Goal: Task Accomplishment & Management: Manage account settings

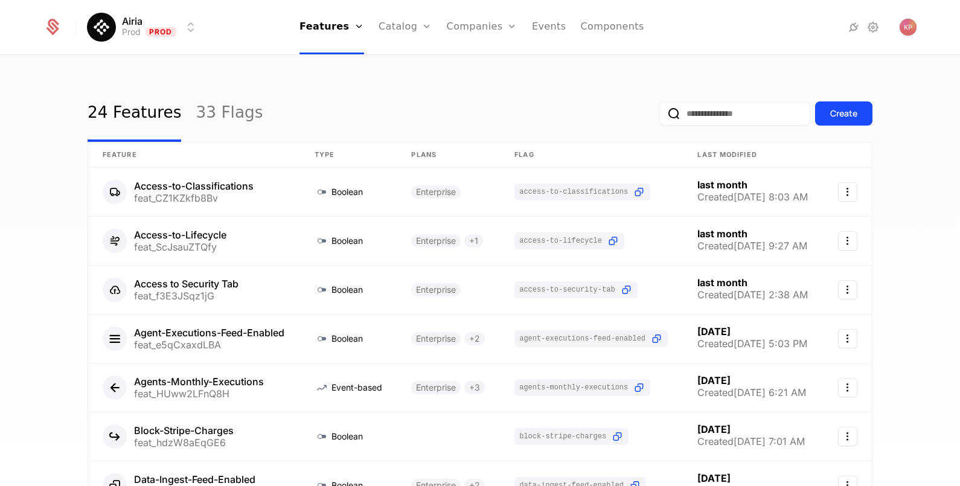
click at [475, 56] on div "Companies Users" at bounding box center [489, 69] width 85 height 58
click at [477, 60] on link "Companies" at bounding box center [489, 59] width 56 height 10
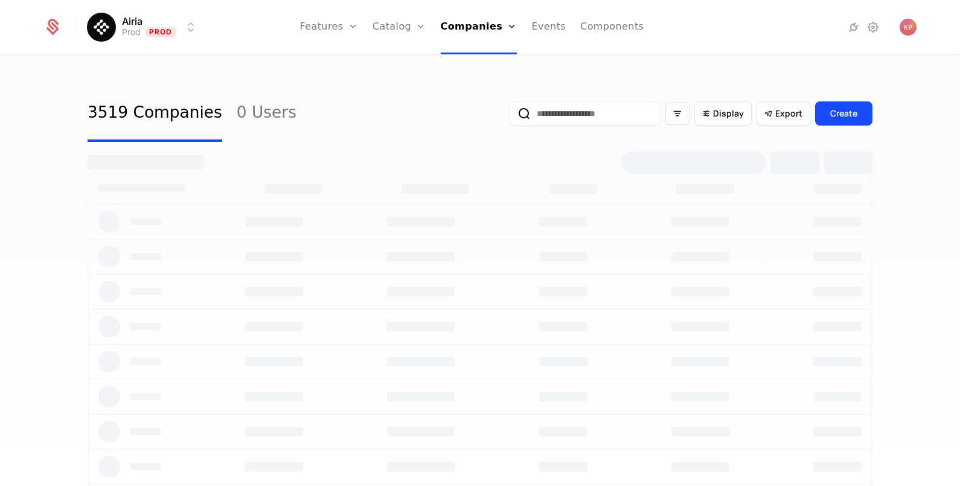
click at [551, 108] on input "email" at bounding box center [585, 113] width 151 height 24
paste input "**********"
type input "**********"
click at [510, 116] on button "submit" at bounding box center [510, 116] width 0 height 0
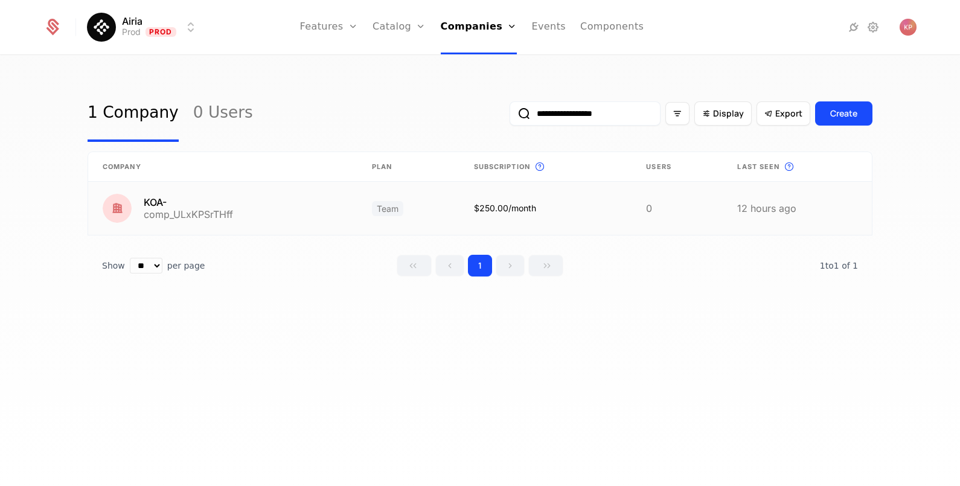
click at [299, 213] on link at bounding box center [222, 208] width 269 height 53
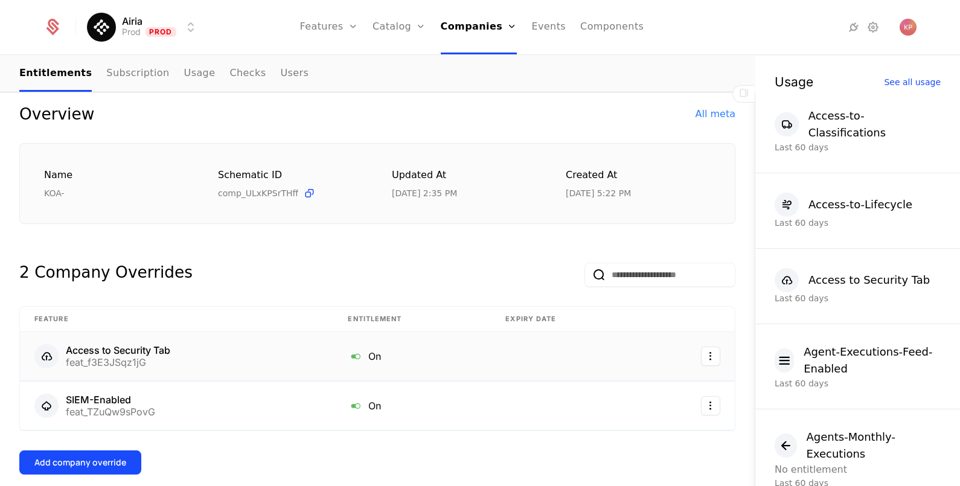
scroll to position [227, 0]
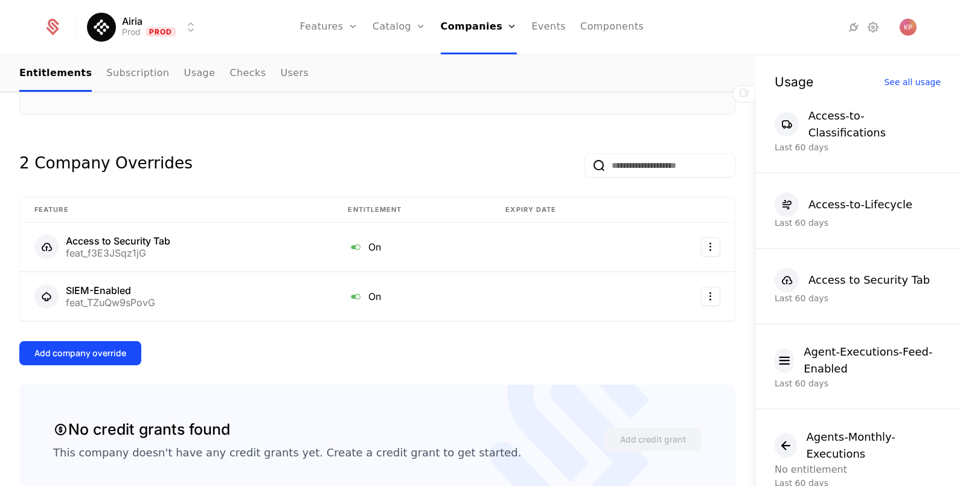
click at [114, 347] on div "Add company override" at bounding box center [80, 353] width 92 height 12
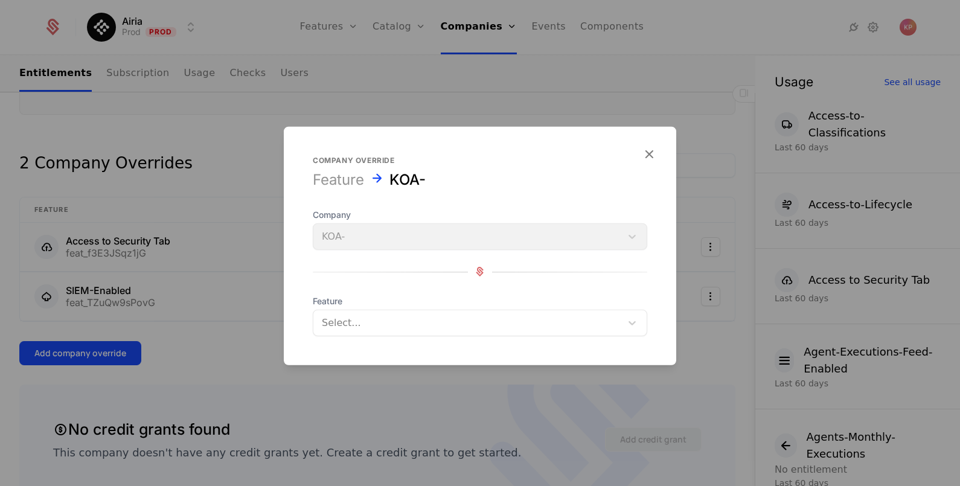
click at [410, 320] on div at bounding box center [467, 322] width 291 height 17
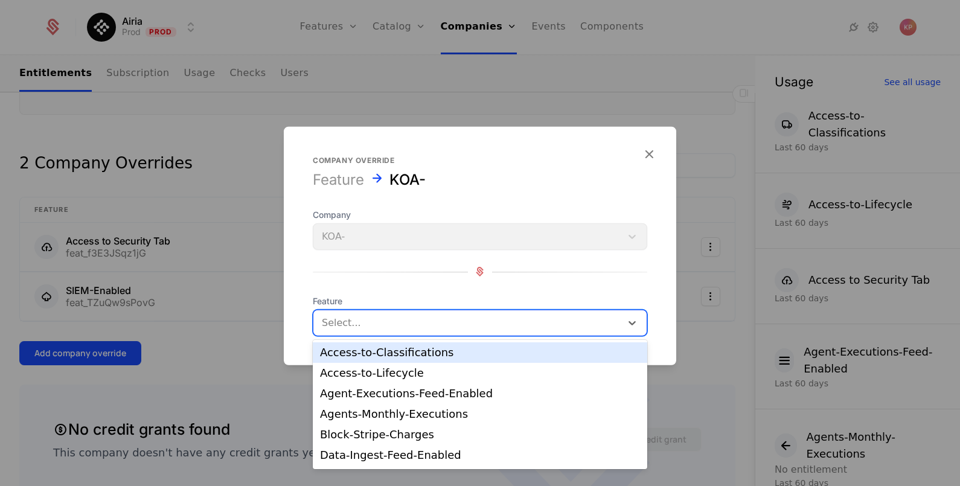
click at [399, 351] on div "Access-to-Classifications" at bounding box center [480, 352] width 320 height 11
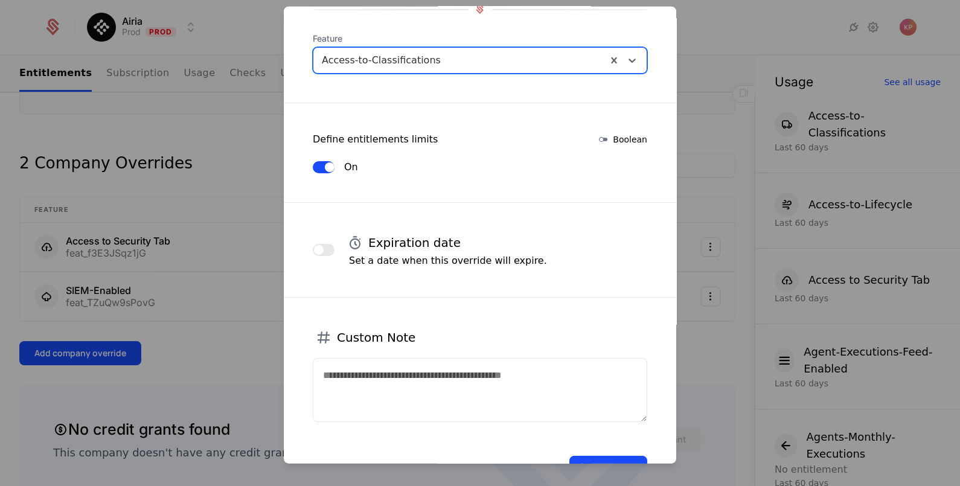
scroll to position [184, 0]
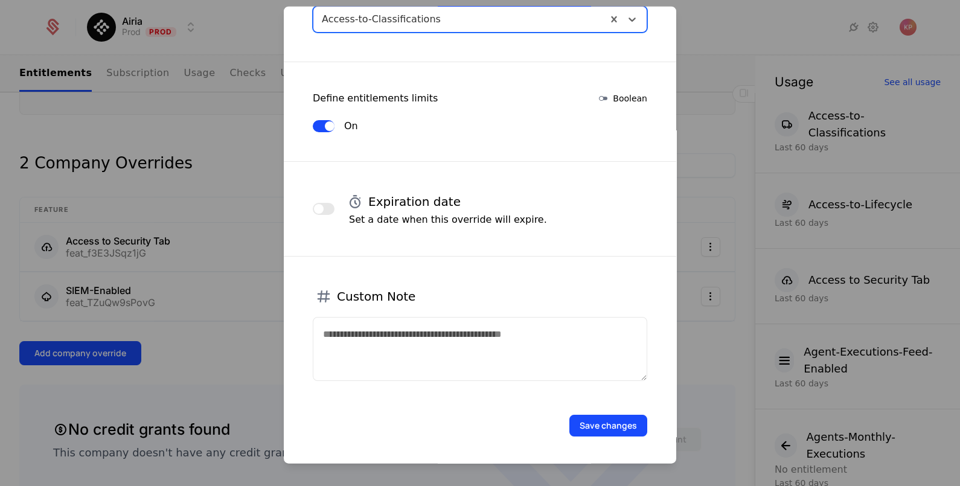
click at [592, 422] on button "Save changes" at bounding box center [609, 425] width 78 height 22
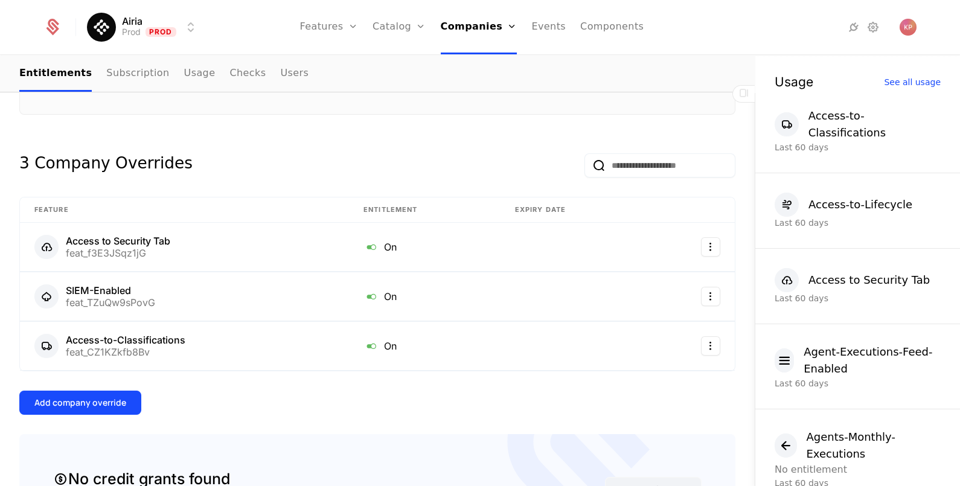
click at [98, 403] on div "Add company override" at bounding box center [80, 403] width 92 height 12
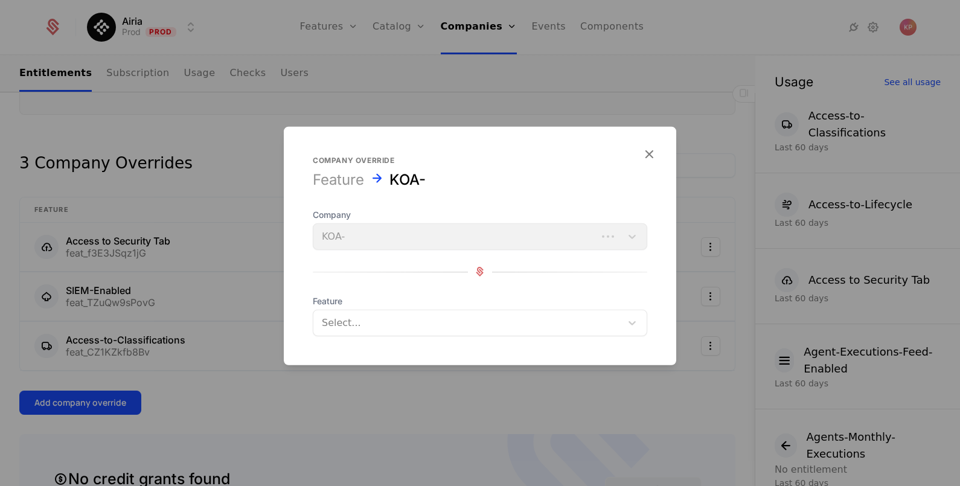
click at [413, 323] on div at bounding box center [467, 322] width 291 height 17
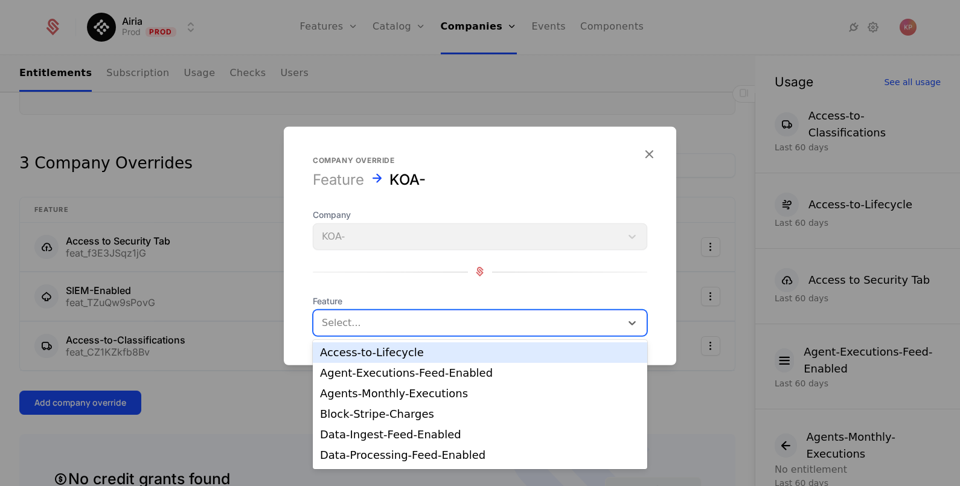
drag, startPoint x: 428, startPoint y: 362, endPoint x: 472, endPoint y: 365, distance: 44.2
click at [429, 362] on div "Access-to-Lifecycle" at bounding box center [480, 352] width 335 height 21
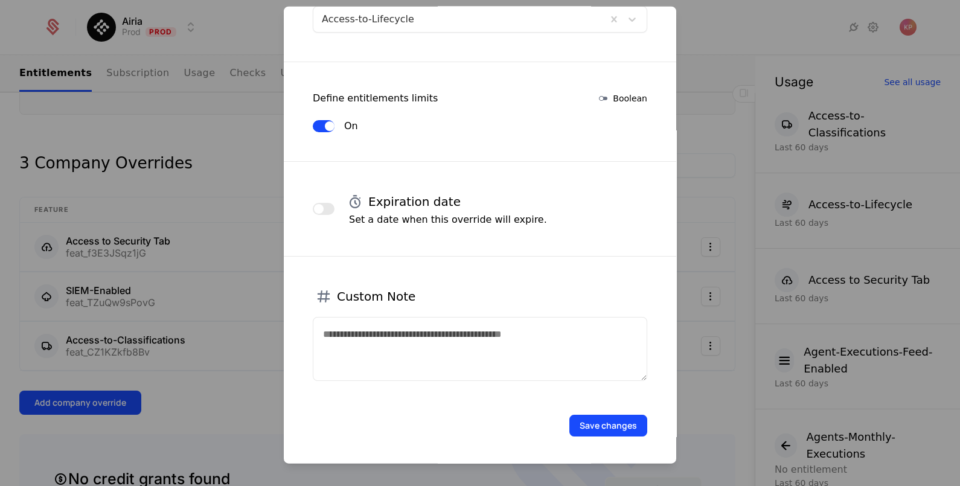
click at [604, 416] on button "Save changes" at bounding box center [609, 425] width 78 height 22
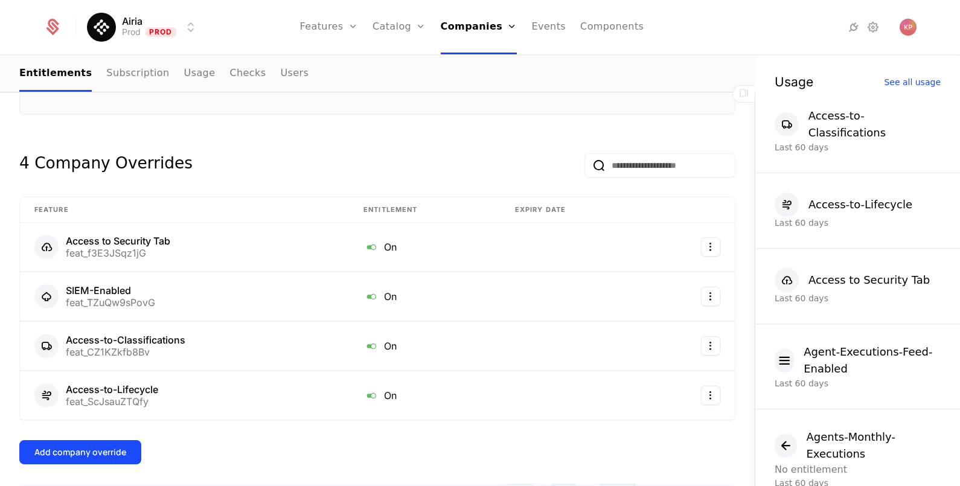
click at [82, 448] on div "Add company override" at bounding box center [80, 452] width 92 height 12
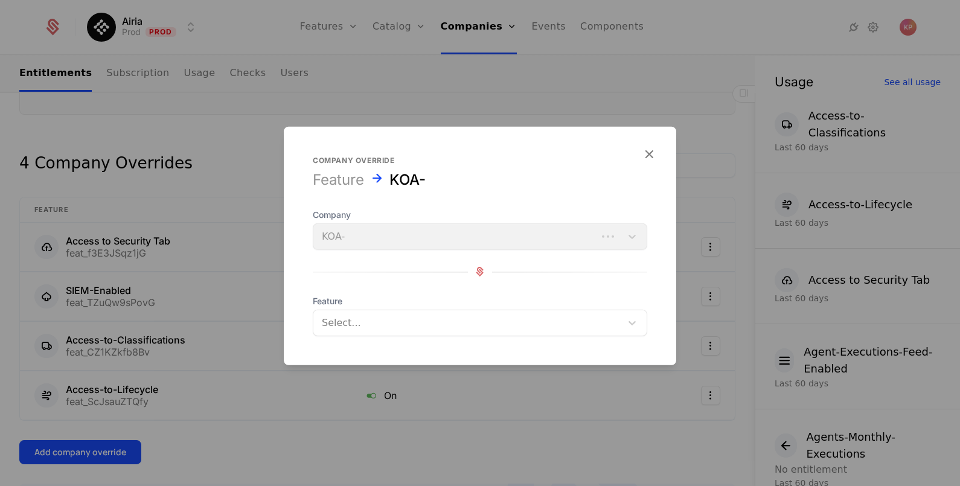
drag, startPoint x: 393, startPoint y: 317, endPoint x: 399, endPoint y: 315, distance: 6.5
click at [394, 317] on div at bounding box center [467, 322] width 291 height 17
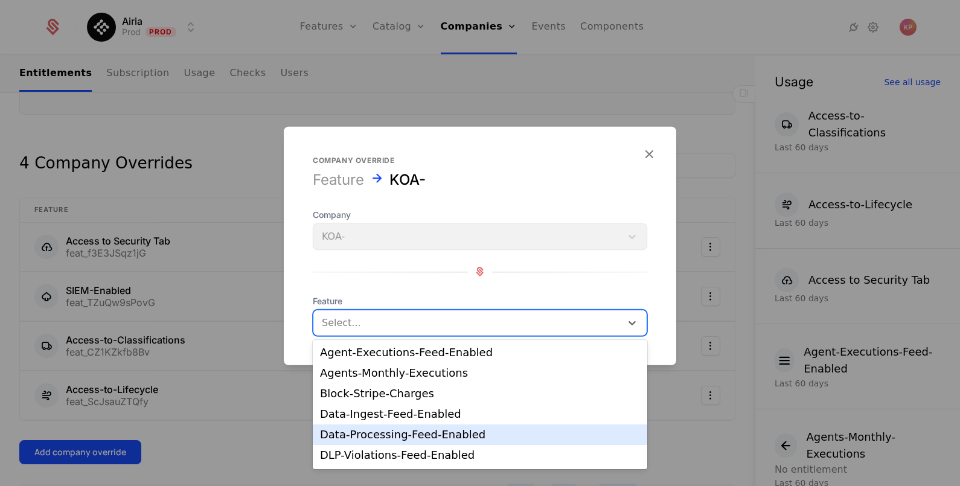
click at [451, 432] on div "Data-Processing-Feed-Enabled" at bounding box center [480, 434] width 320 height 11
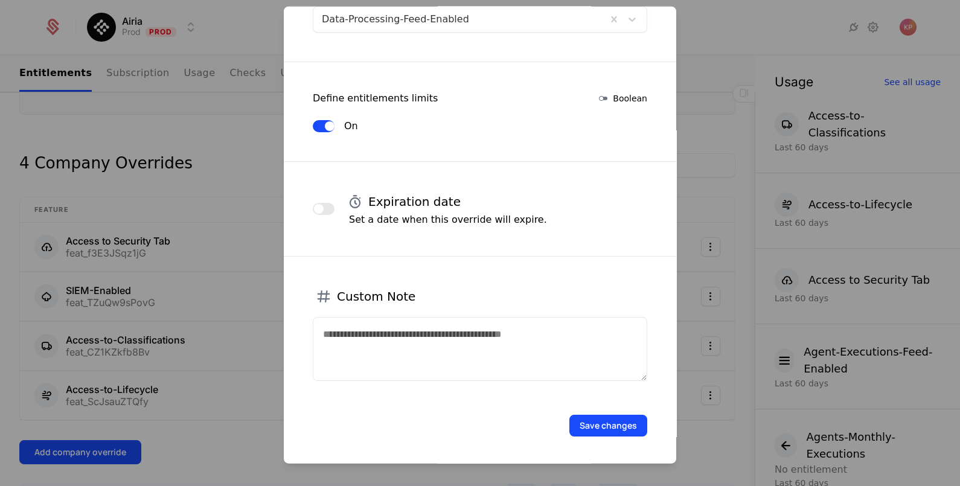
click at [619, 422] on button "Save changes" at bounding box center [609, 425] width 78 height 22
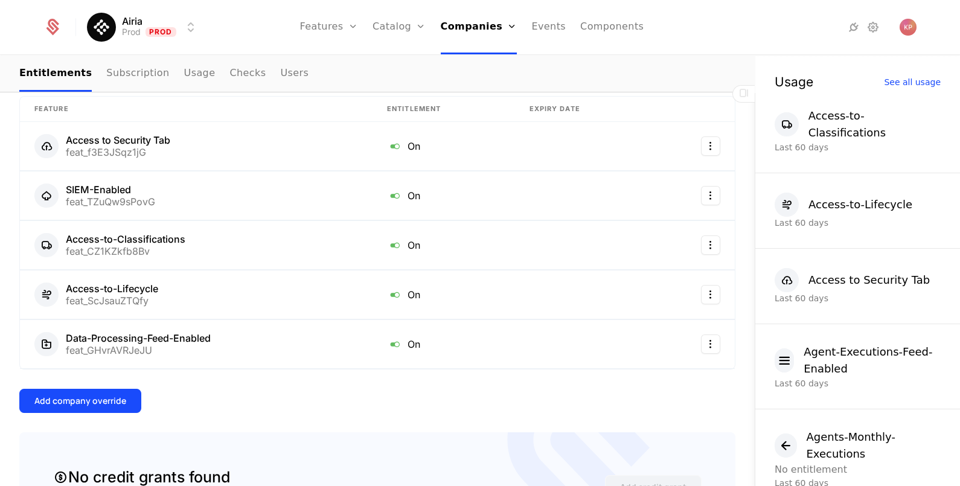
scroll to position [378, 0]
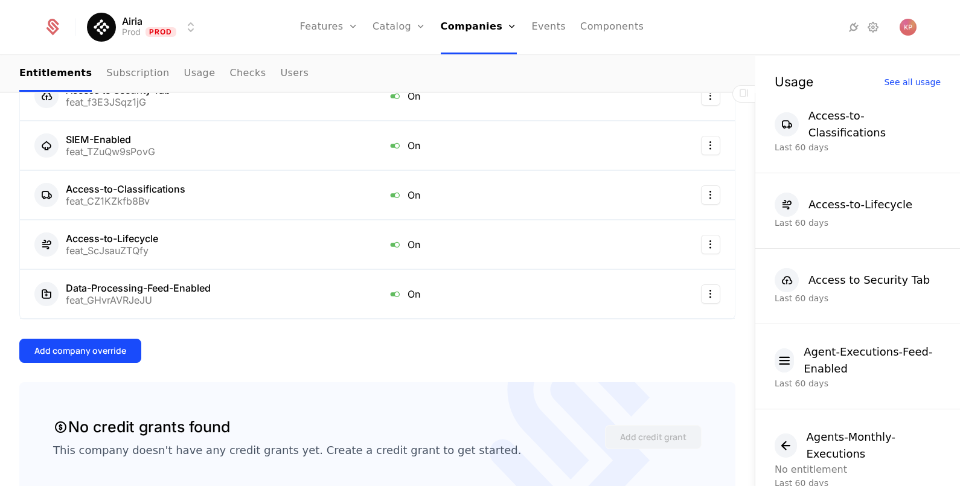
click at [109, 355] on button "Add company override" at bounding box center [80, 351] width 122 height 24
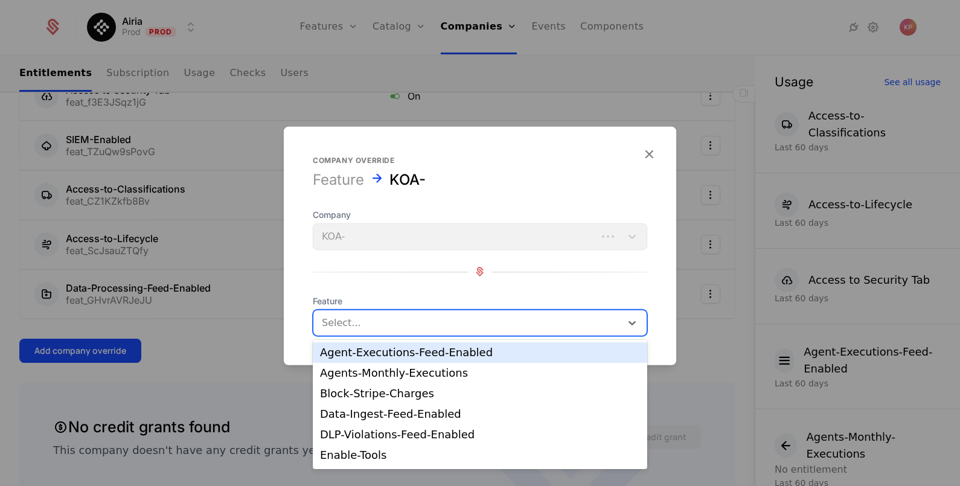
click at [392, 318] on div at bounding box center [467, 322] width 291 height 17
type input "***"
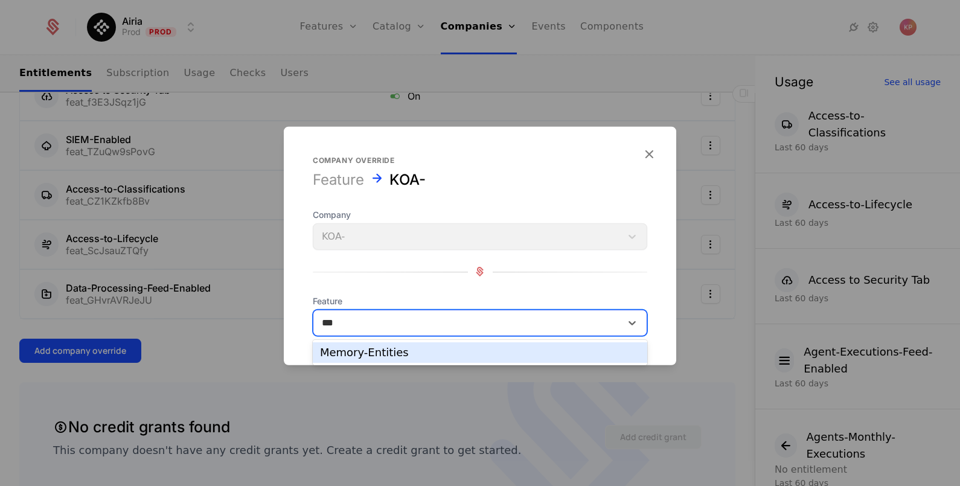
click at [408, 362] on div "Memory-Entities" at bounding box center [480, 352] width 335 height 21
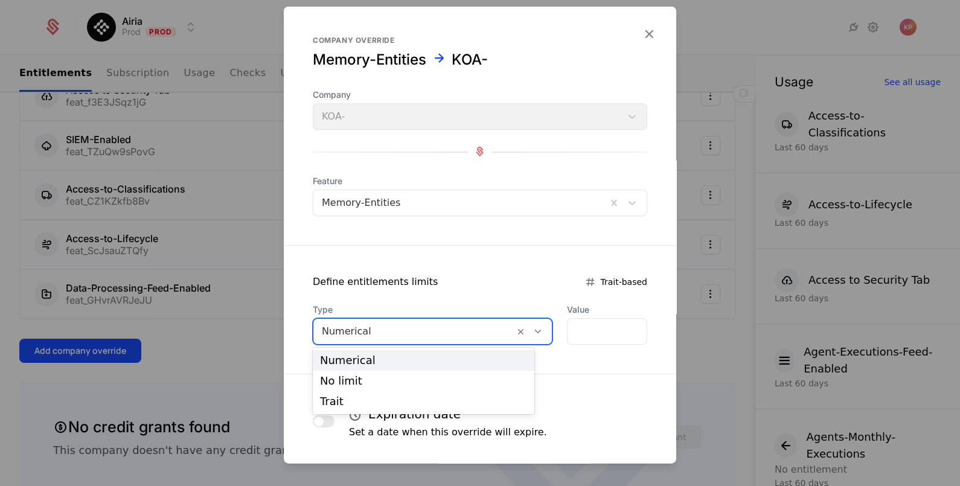
click at [413, 332] on div at bounding box center [414, 331] width 184 height 17
click at [412, 377] on div "No limit" at bounding box center [423, 381] width 207 height 11
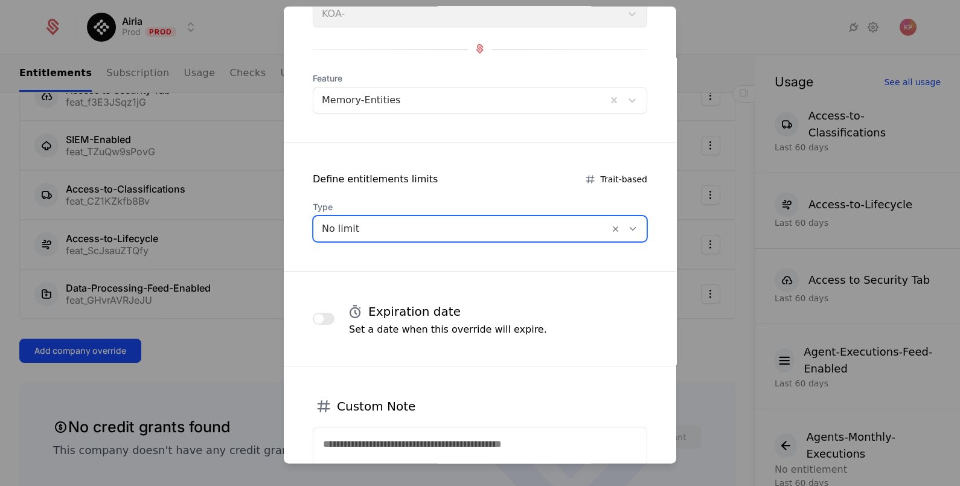
scroll to position [212, 0]
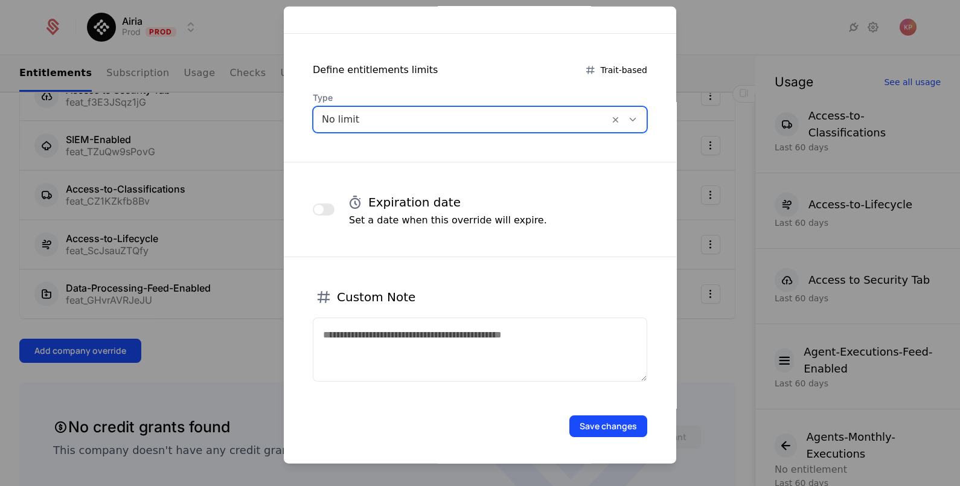
click at [587, 415] on button "Save changes" at bounding box center [609, 426] width 78 height 22
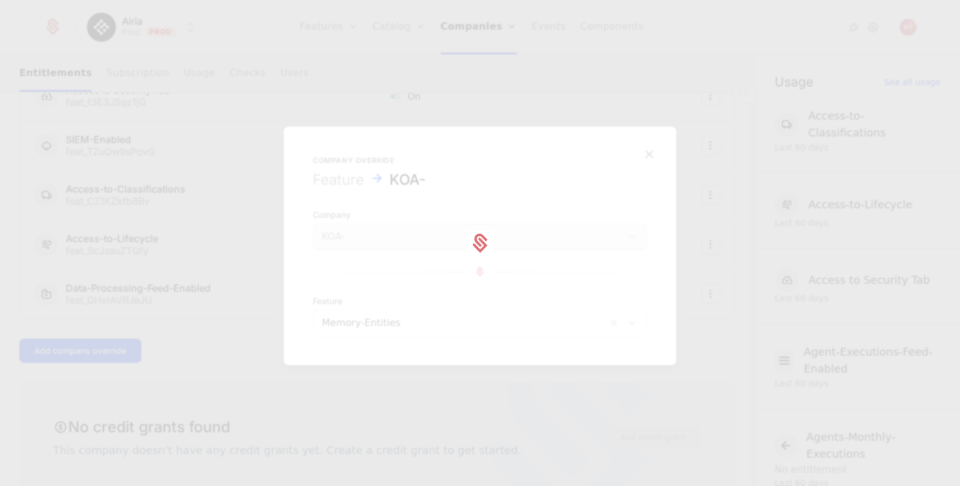
scroll to position [0, 0]
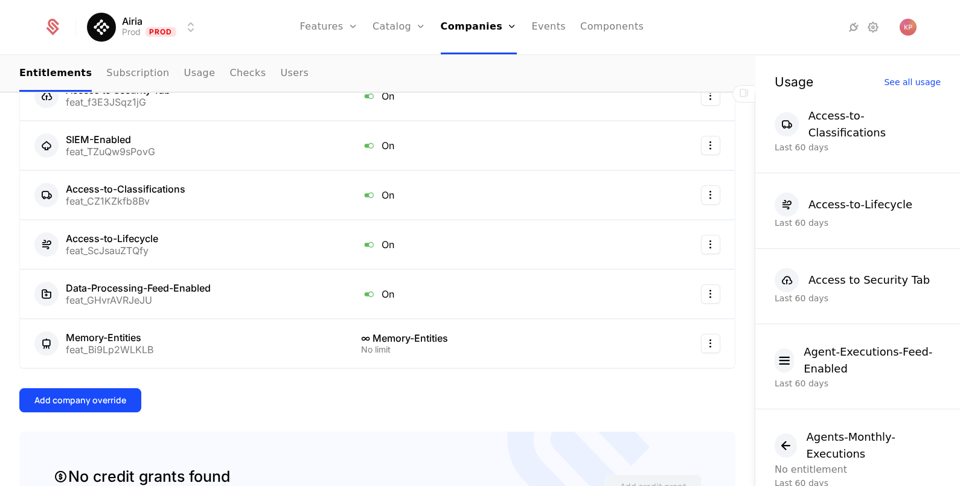
click at [91, 404] on button "Add company override" at bounding box center [80, 400] width 122 height 24
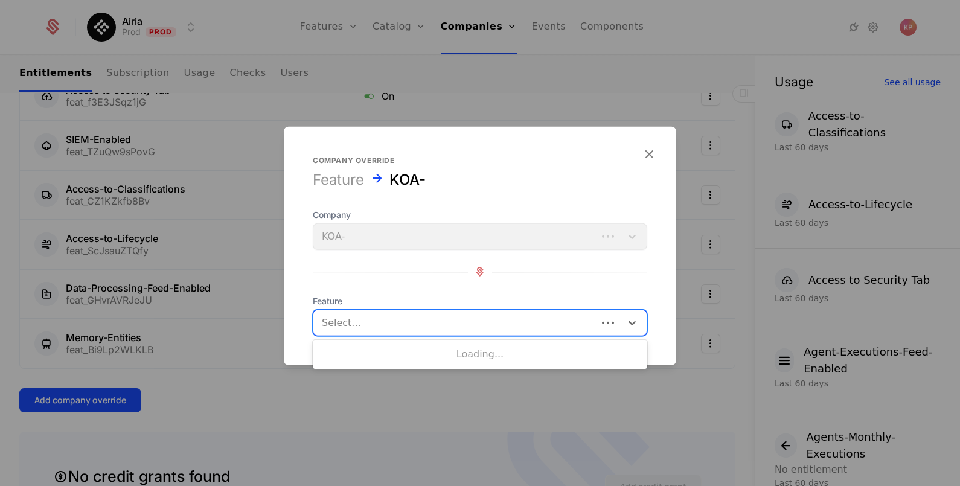
click at [366, 326] on div at bounding box center [455, 322] width 267 height 17
type input "***"
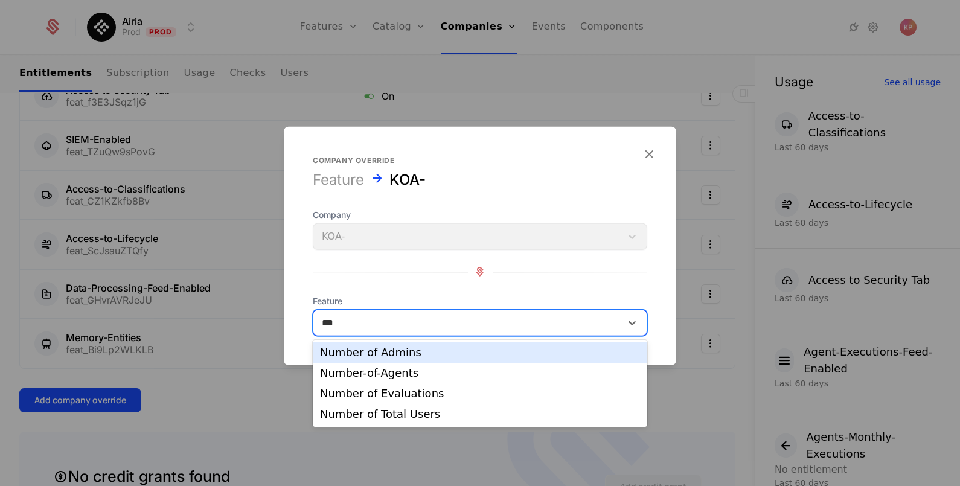
click at [405, 353] on div "Number of Admins" at bounding box center [480, 352] width 320 height 11
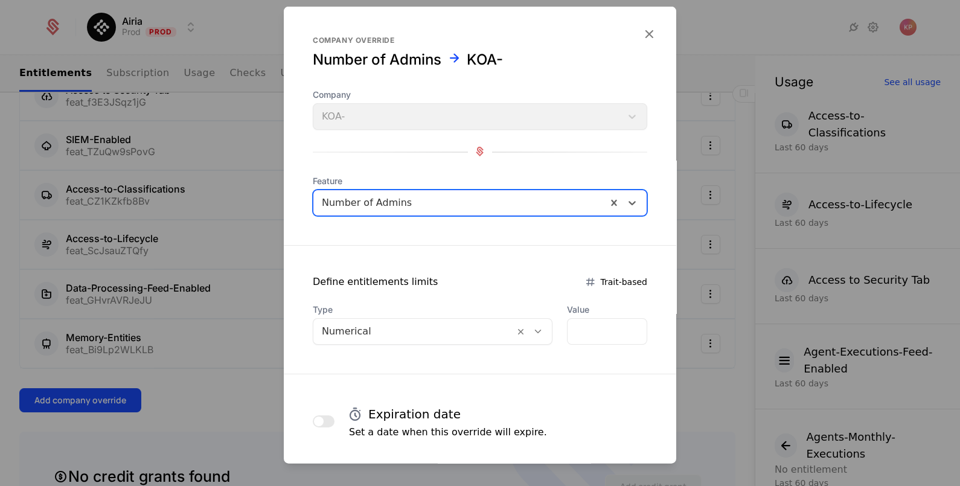
drag, startPoint x: 401, startPoint y: 338, endPoint x: 400, endPoint y: 346, distance: 8.5
click at [400, 338] on div at bounding box center [414, 331] width 184 height 17
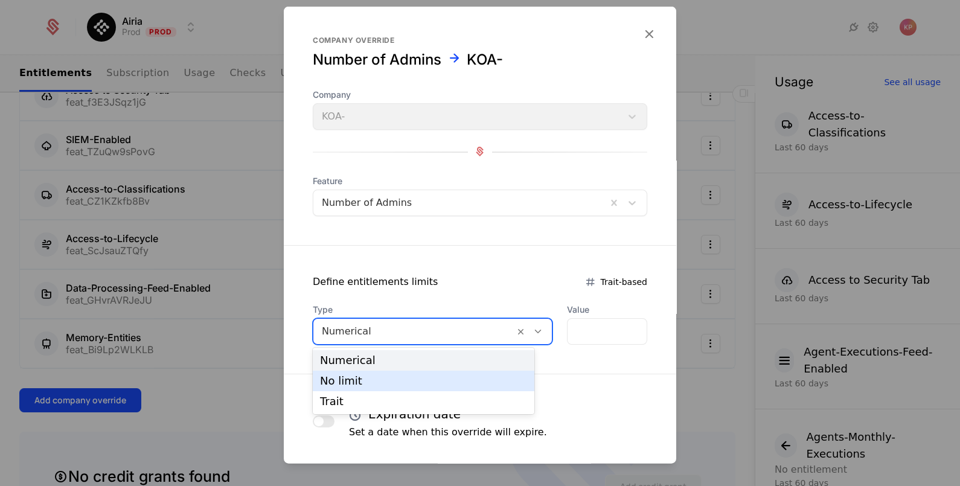
click at [401, 379] on div "No limit" at bounding box center [423, 381] width 207 height 11
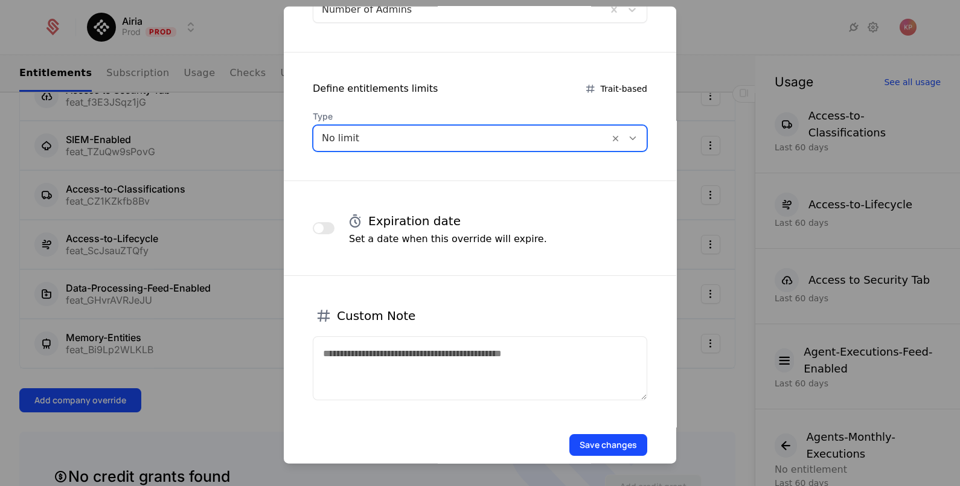
scroll to position [212, 0]
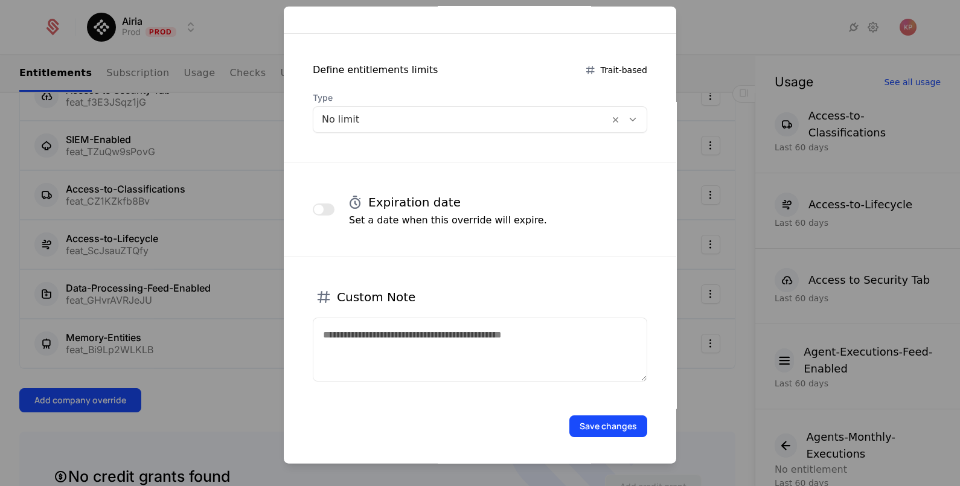
click at [606, 426] on button "Save changes" at bounding box center [609, 426] width 78 height 22
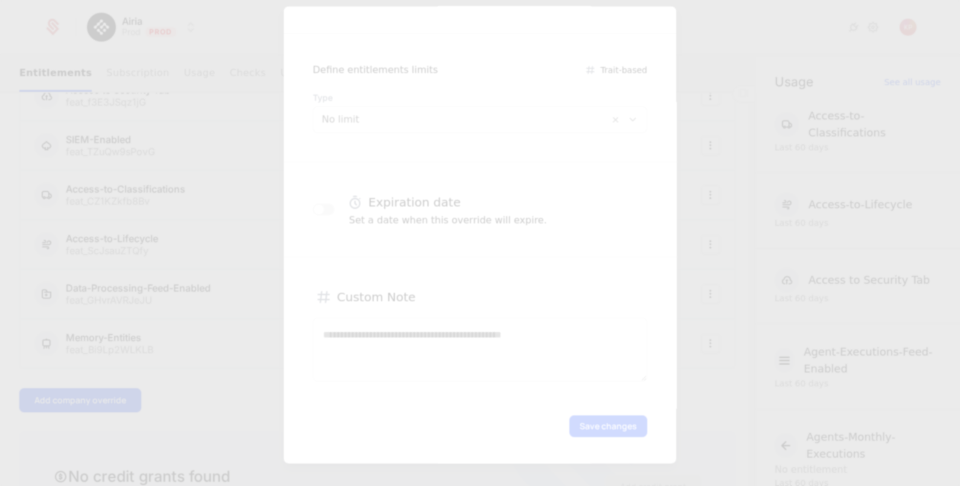
scroll to position [0, 0]
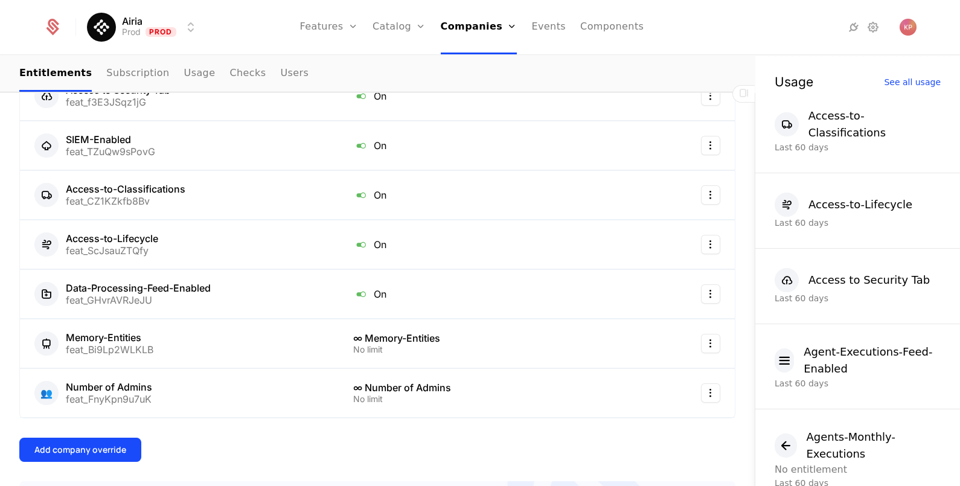
click at [100, 444] on div "Add company override" at bounding box center [80, 450] width 92 height 12
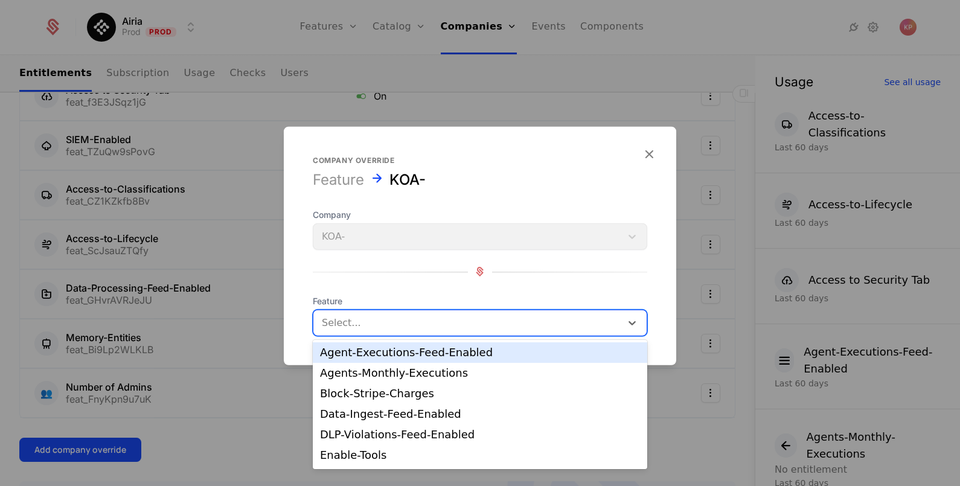
click at [365, 327] on div at bounding box center [467, 322] width 291 height 17
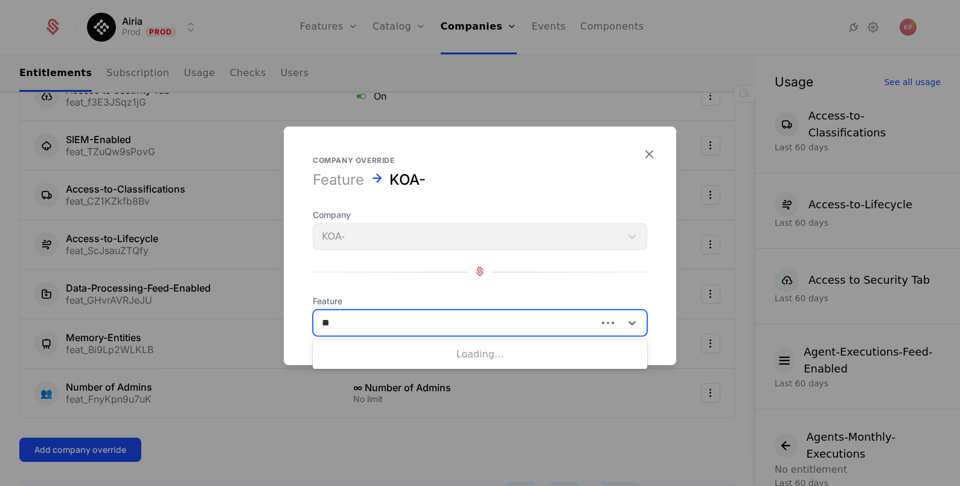
type input "***"
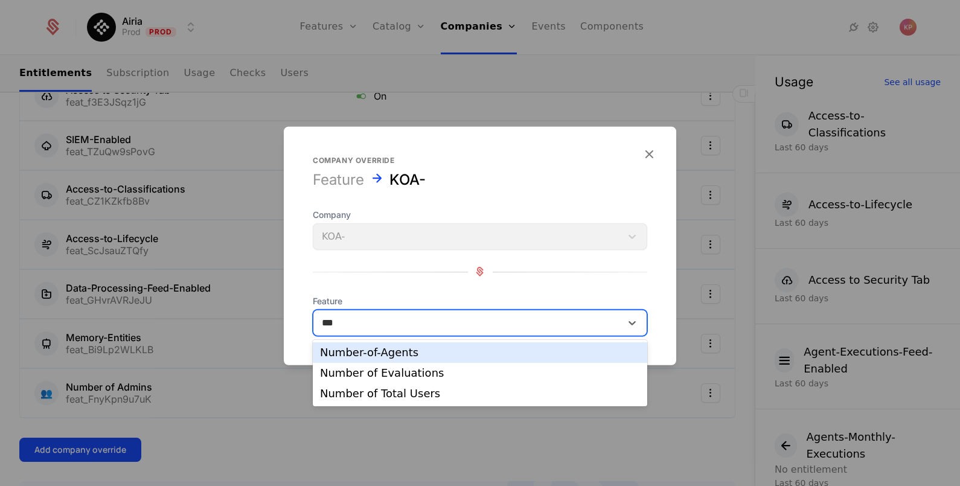
click at [411, 355] on div "Number-of-Agents" at bounding box center [480, 352] width 320 height 11
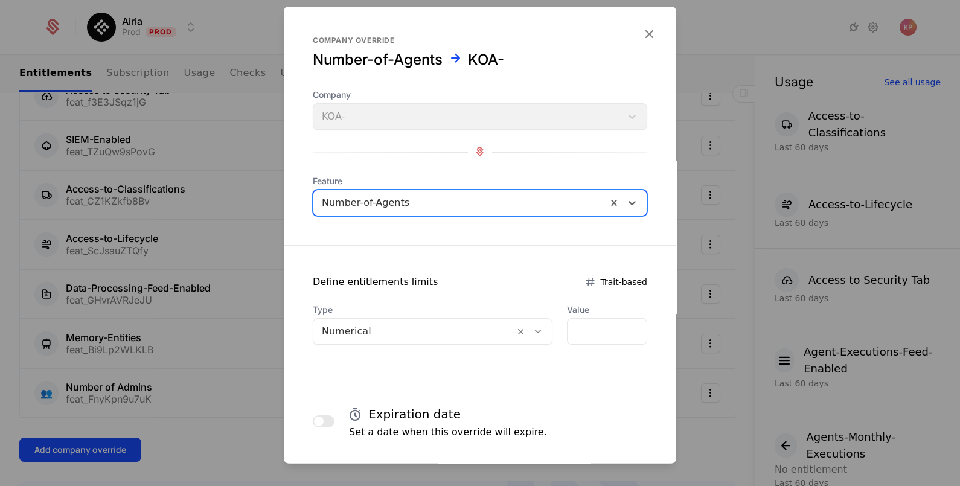
click at [417, 329] on div at bounding box center [414, 331] width 184 height 17
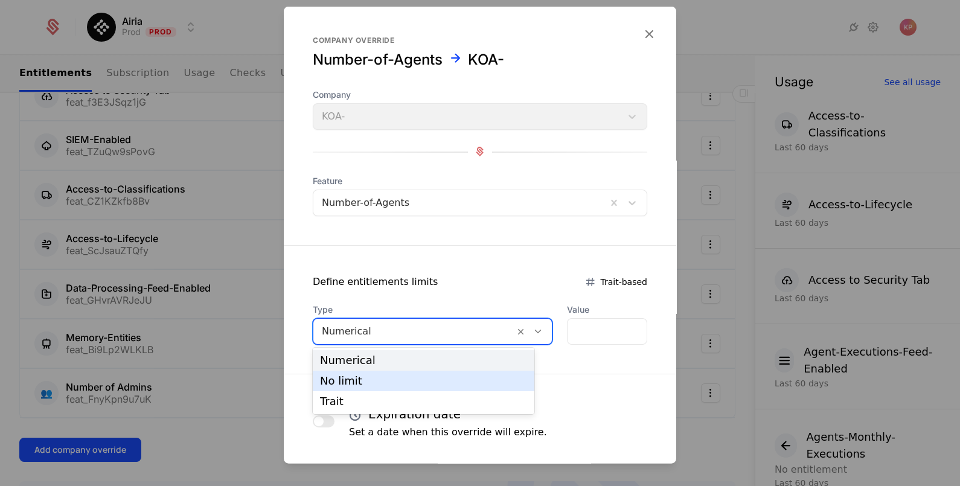
click at [409, 373] on div "No limit" at bounding box center [424, 381] width 222 height 21
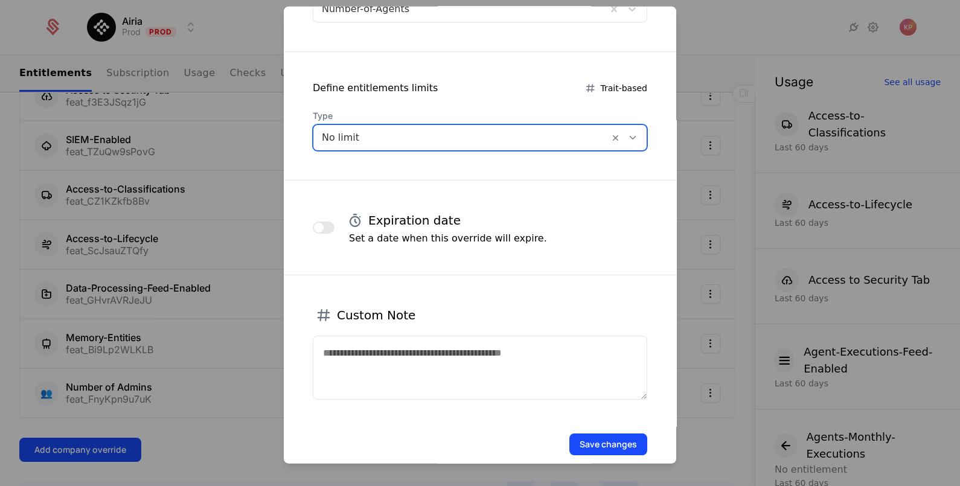
scroll to position [212, 0]
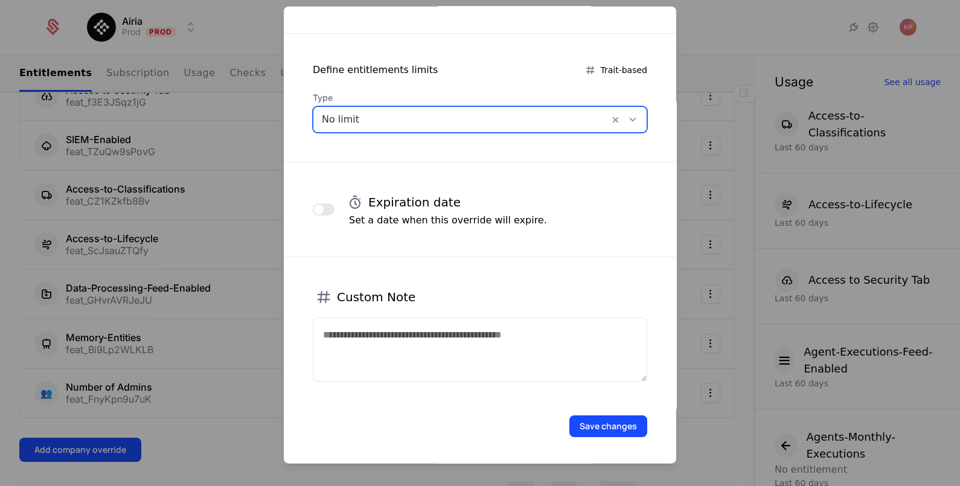
click at [609, 422] on button "Save changes" at bounding box center [609, 426] width 78 height 22
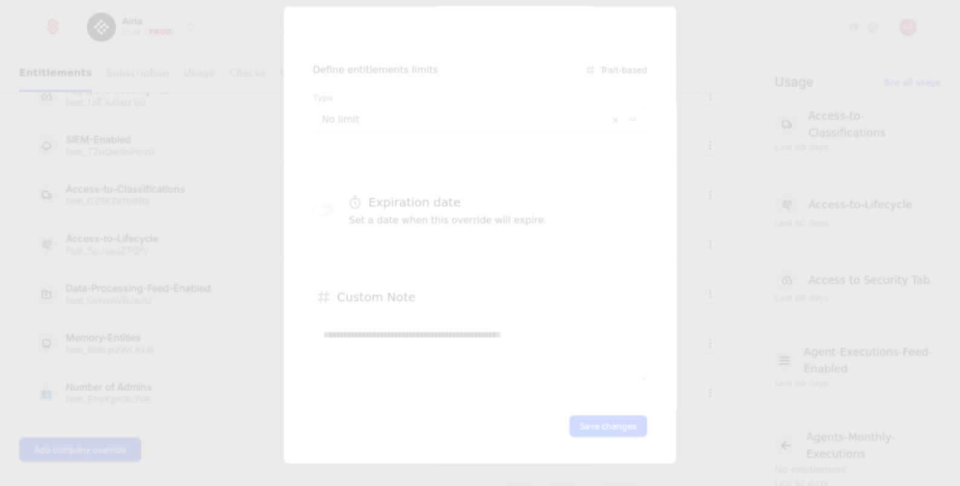
scroll to position [0, 0]
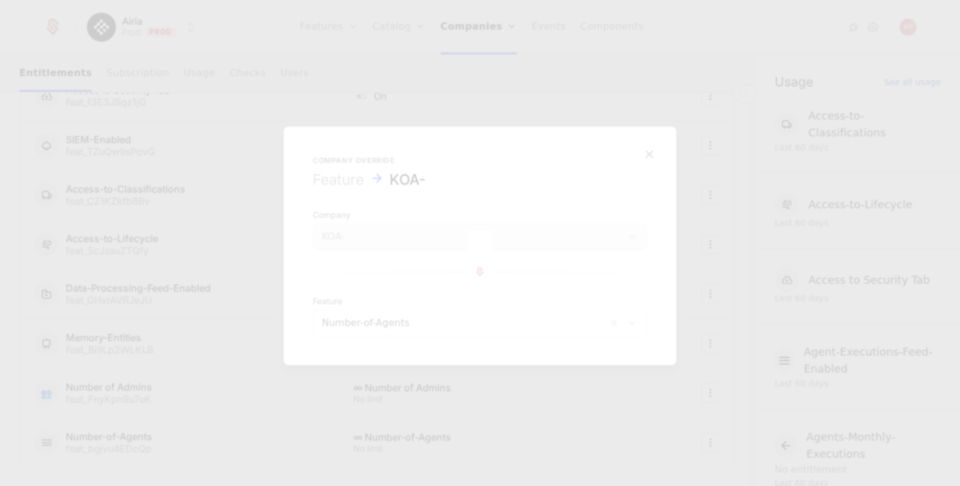
click at [121, 450] on div at bounding box center [480, 243] width 960 height 486
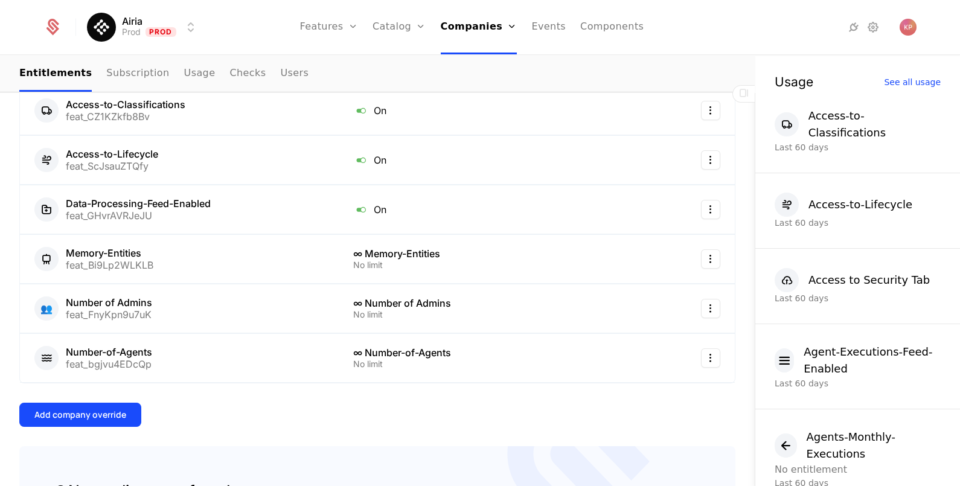
scroll to position [528, 0]
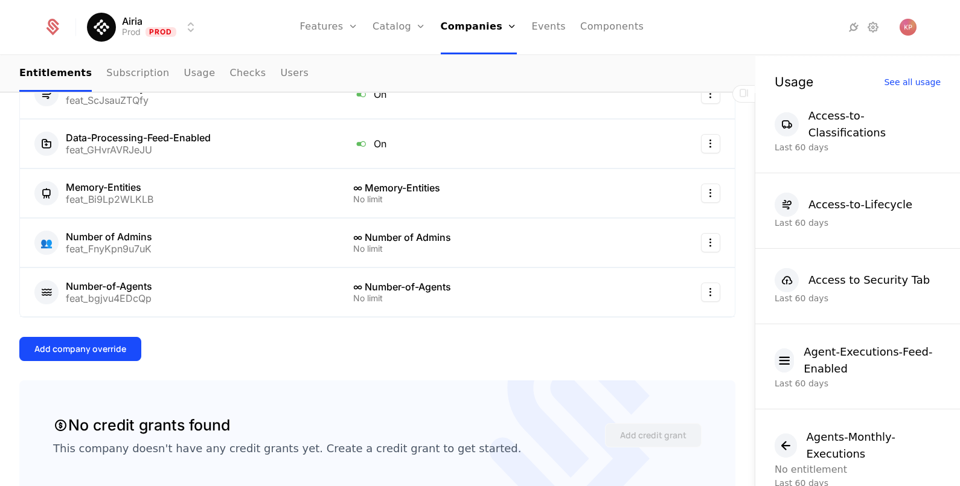
click at [100, 337] on button "Add company override" at bounding box center [80, 349] width 122 height 24
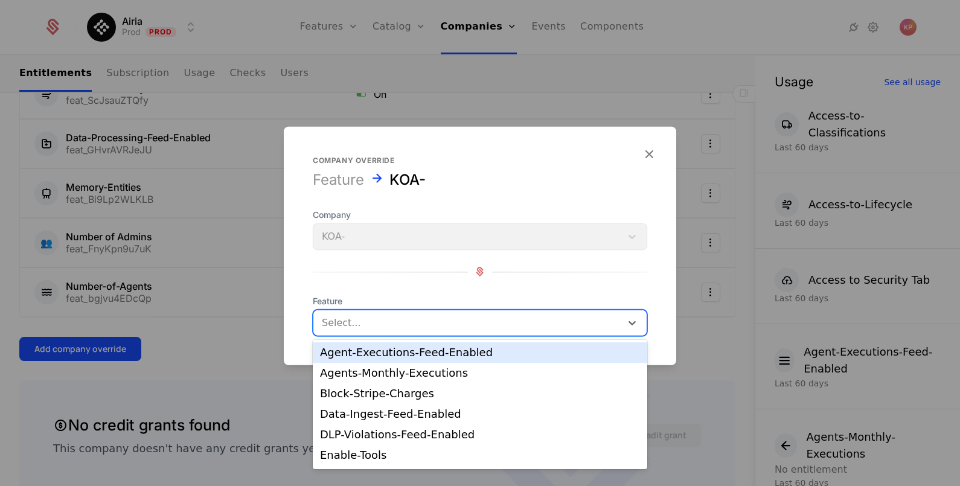
click at [519, 324] on div at bounding box center [467, 322] width 291 height 17
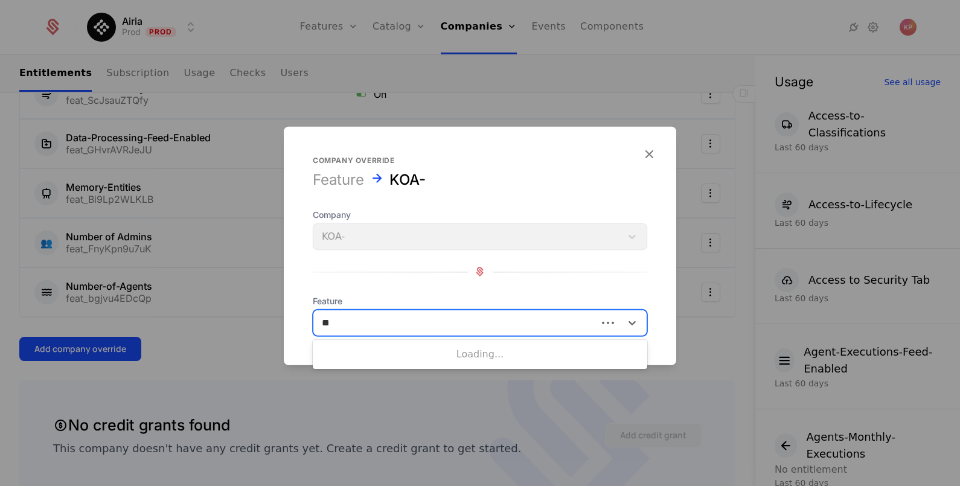
type input "***"
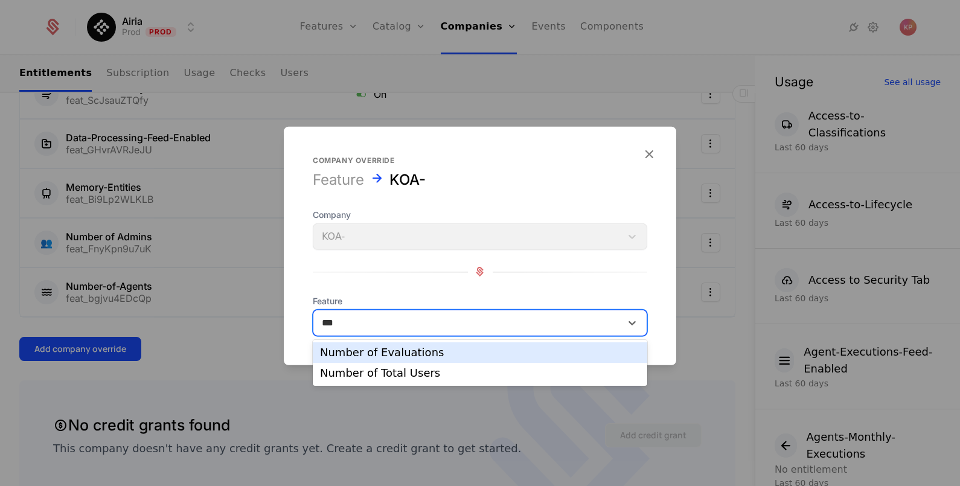
click at [446, 357] on div "Number of Evaluations" at bounding box center [480, 352] width 320 height 11
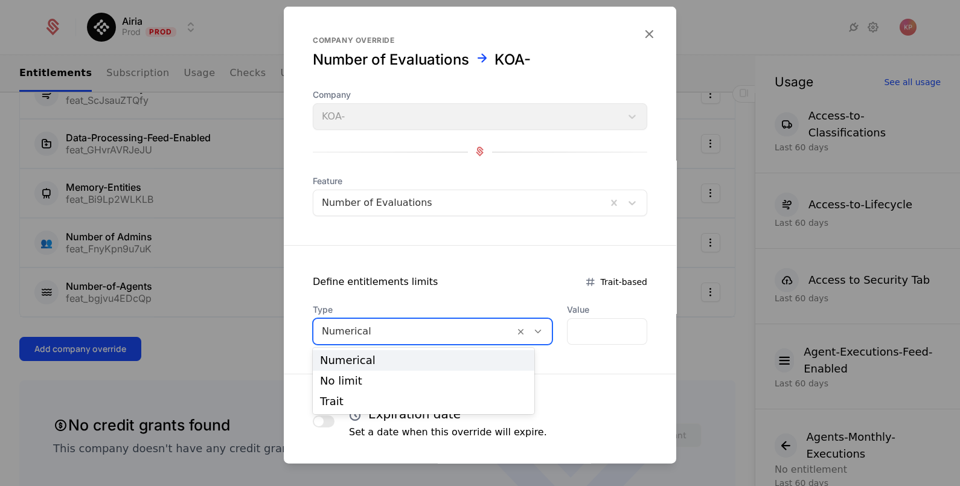
drag, startPoint x: 402, startPoint y: 335, endPoint x: 399, endPoint y: 361, distance: 25.5
click at [402, 338] on div "Numerical" at bounding box center [414, 331] width 201 height 22
click at [398, 378] on div "No limit" at bounding box center [423, 381] width 207 height 11
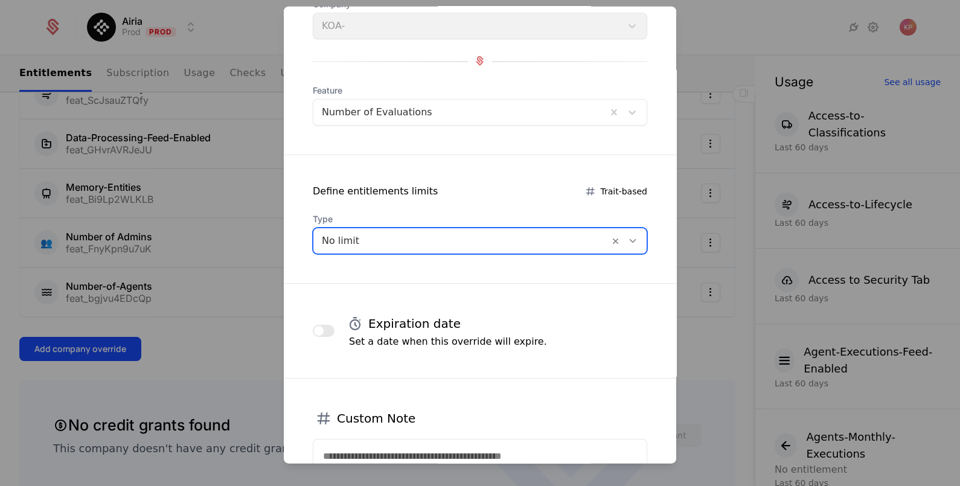
scroll to position [212, 0]
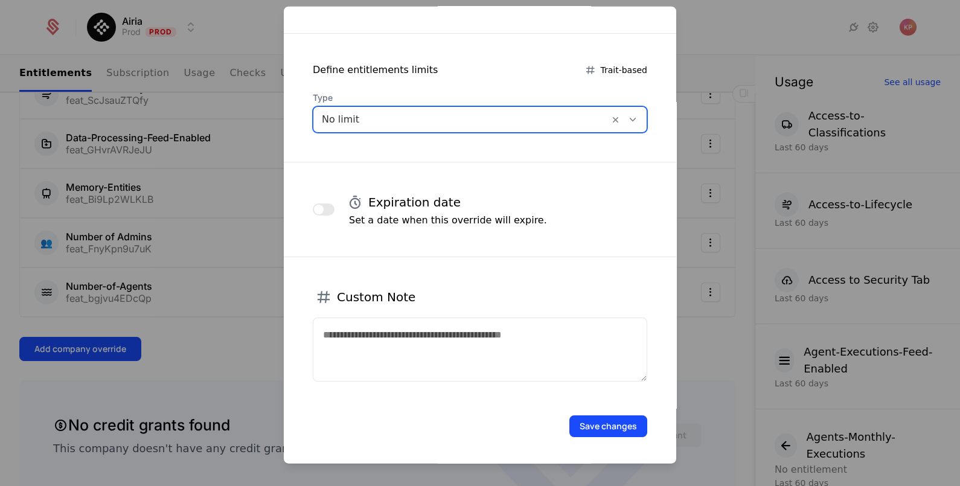
click at [631, 430] on button "Save changes" at bounding box center [609, 426] width 78 height 22
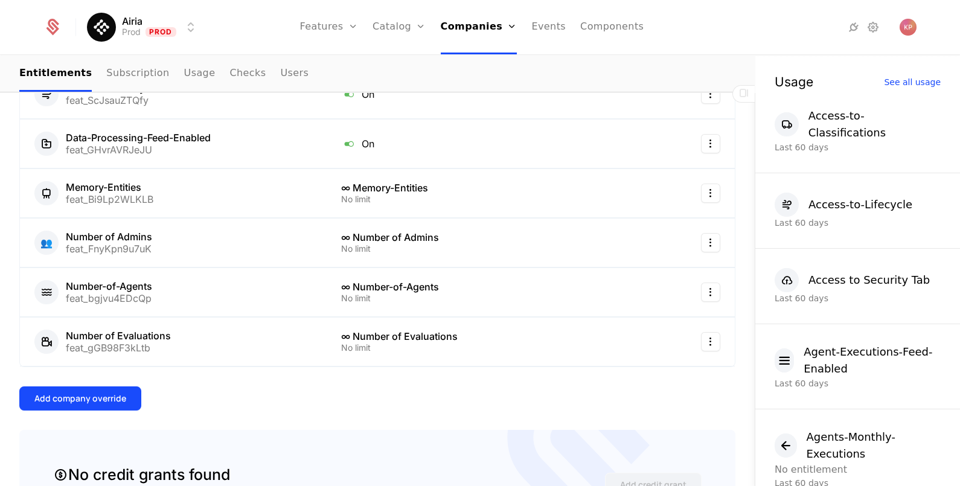
click at [109, 387] on button "Add company override" at bounding box center [80, 399] width 122 height 24
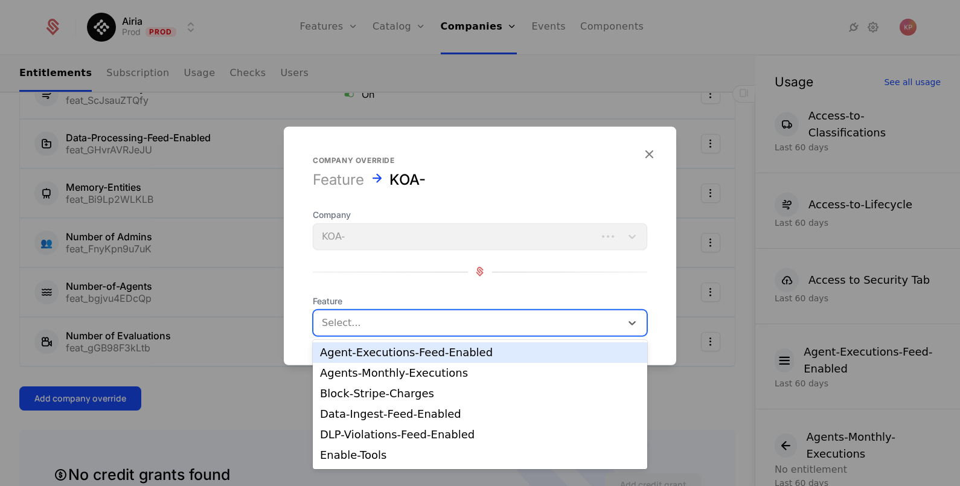
click at [428, 321] on div at bounding box center [467, 322] width 291 height 17
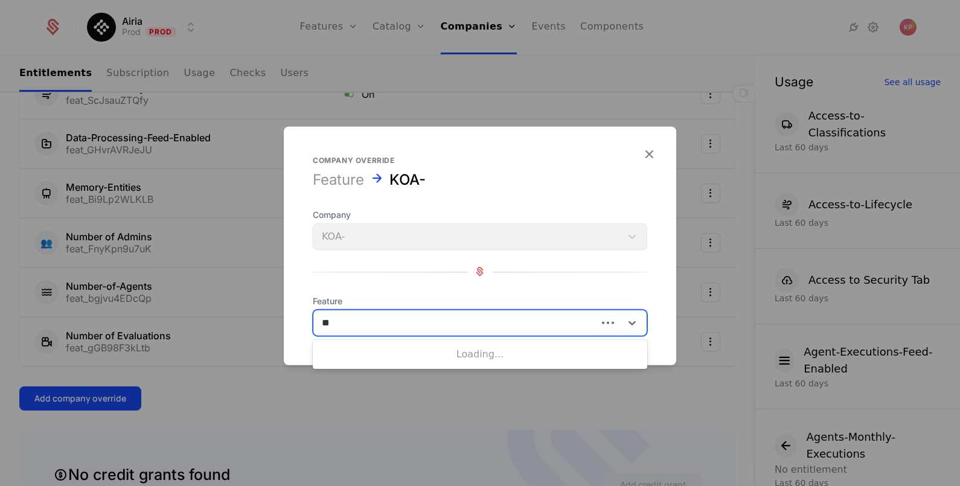
type input "***"
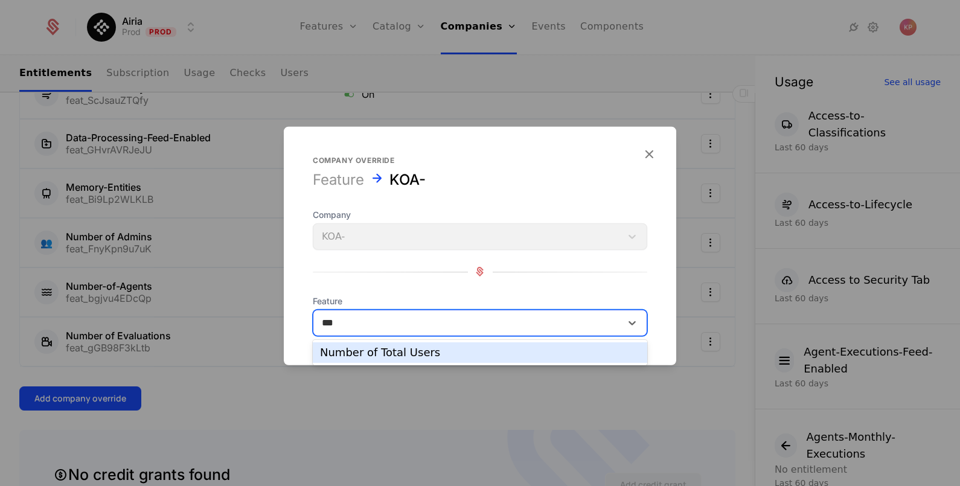
click at [428, 356] on div "Number of Total Users" at bounding box center [480, 352] width 320 height 11
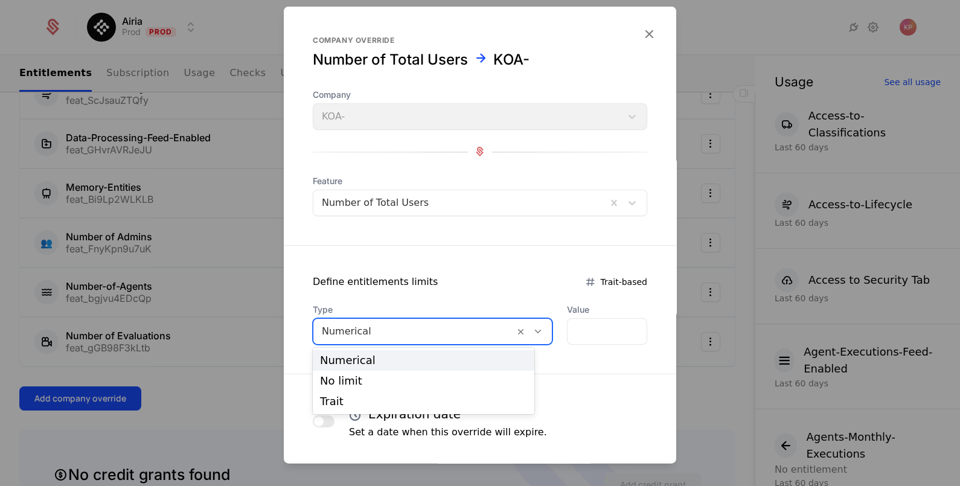
click at [420, 332] on div at bounding box center [414, 331] width 184 height 17
click at [416, 383] on div "No limit" at bounding box center [423, 381] width 207 height 11
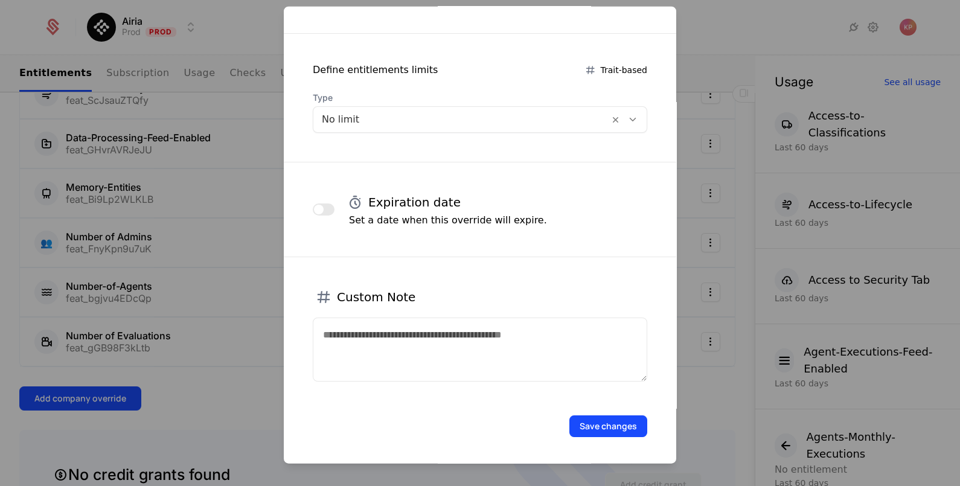
click at [609, 426] on button "Save changes" at bounding box center [609, 426] width 78 height 22
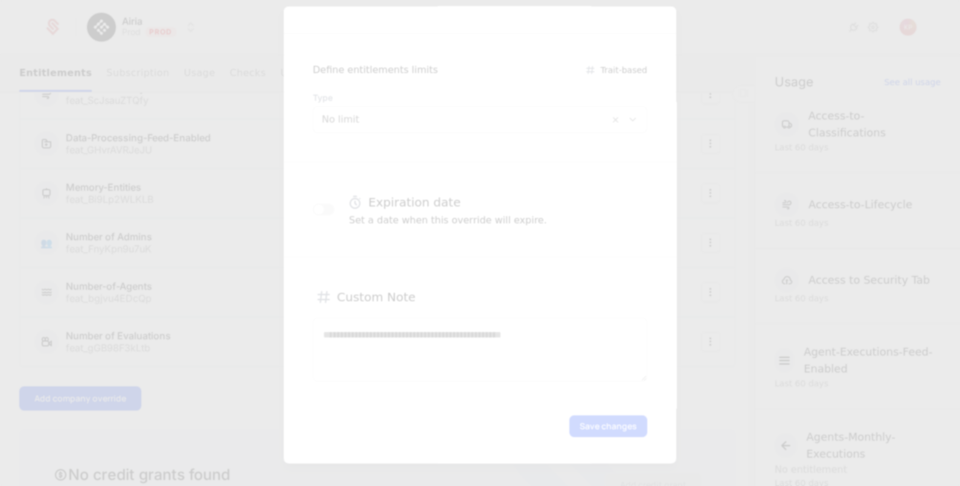
scroll to position [0, 0]
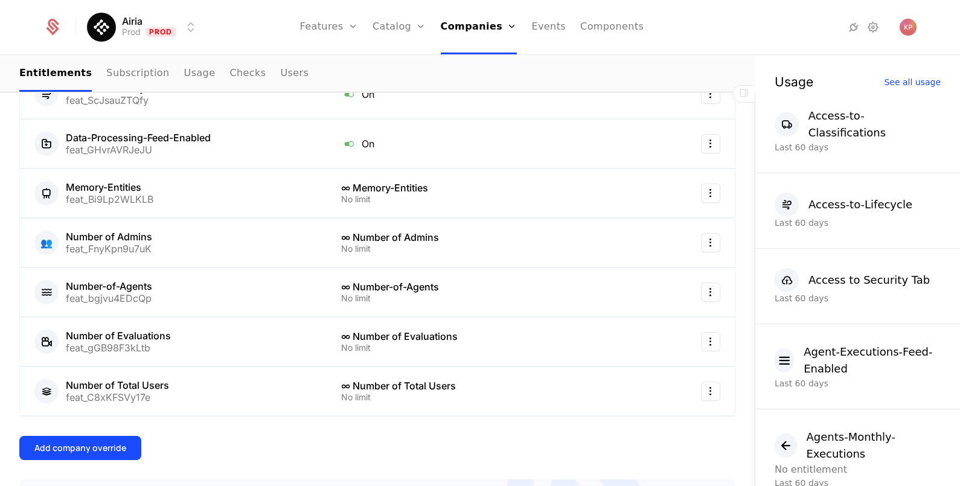
click at [95, 442] on div "Add company override" at bounding box center [80, 448] width 92 height 12
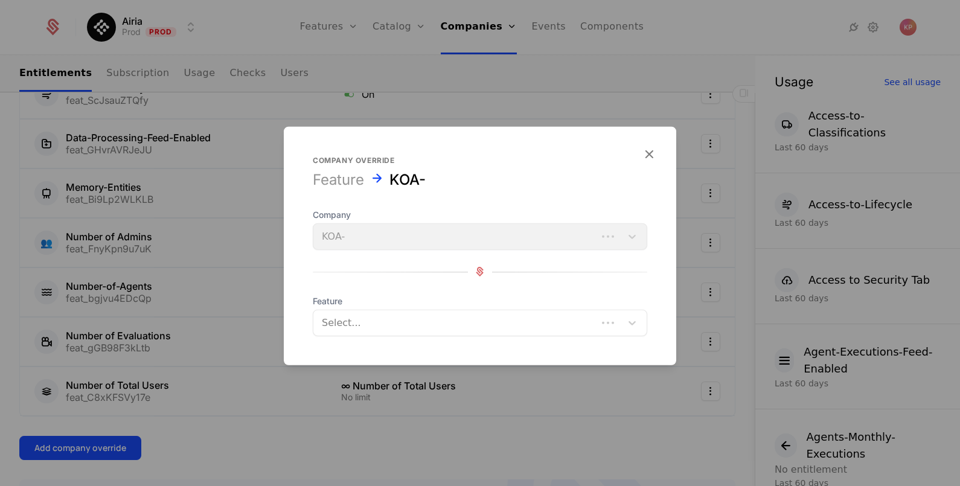
click at [419, 322] on div at bounding box center [455, 322] width 267 height 17
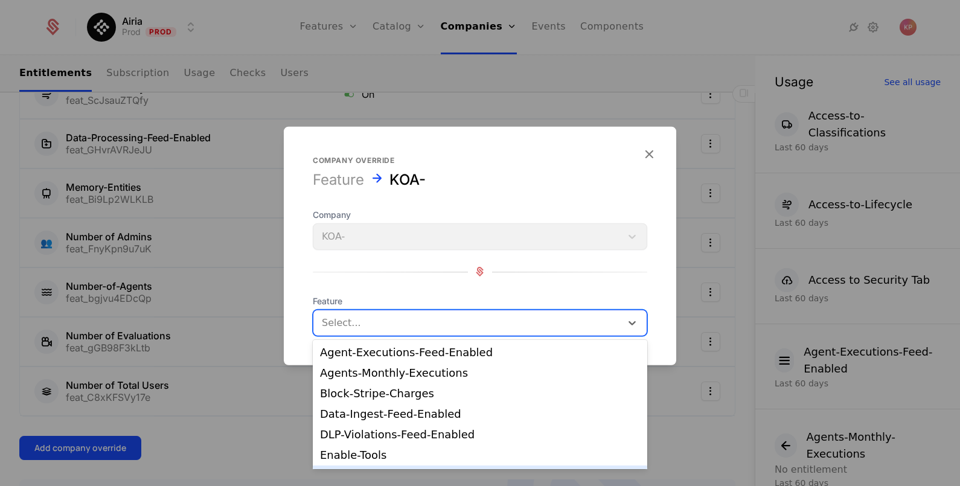
scroll to position [162, 0]
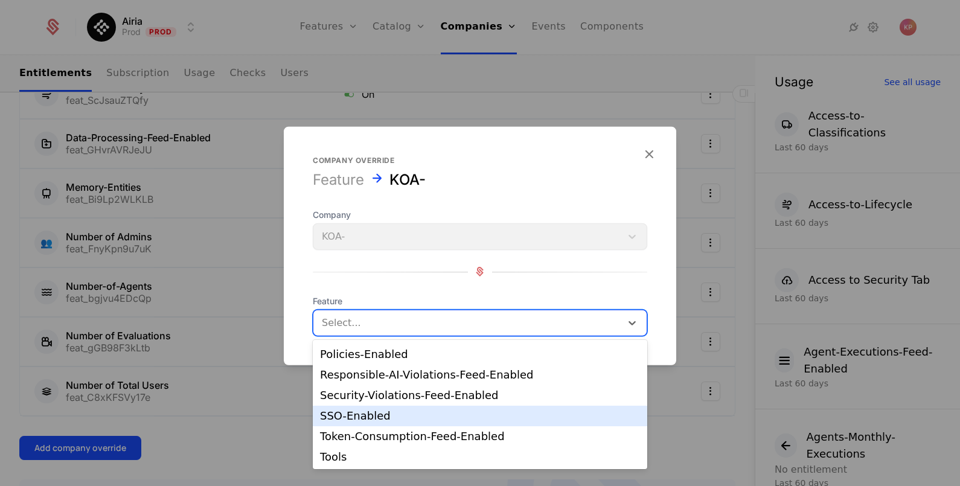
click at [431, 417] on div "SSO-Enabled" at bounding box center [480, 416] width 320 height 11
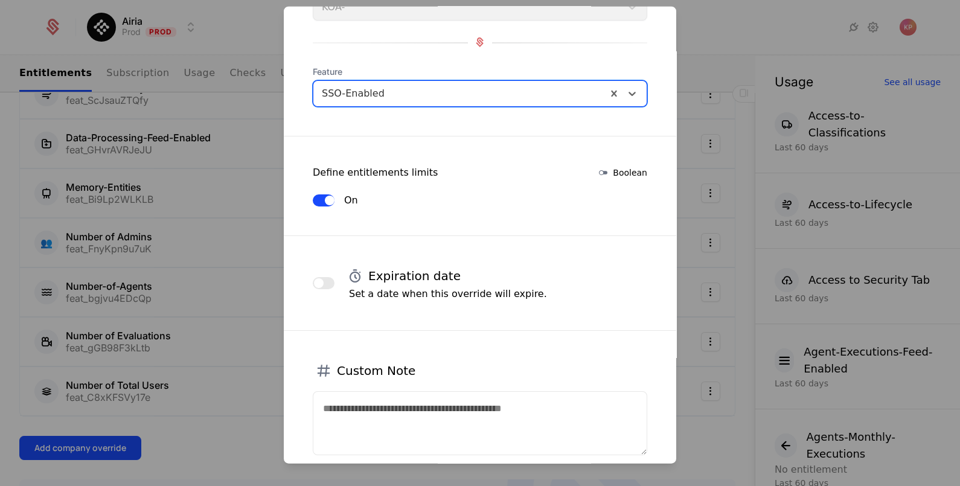
scroll to position [184, 0]
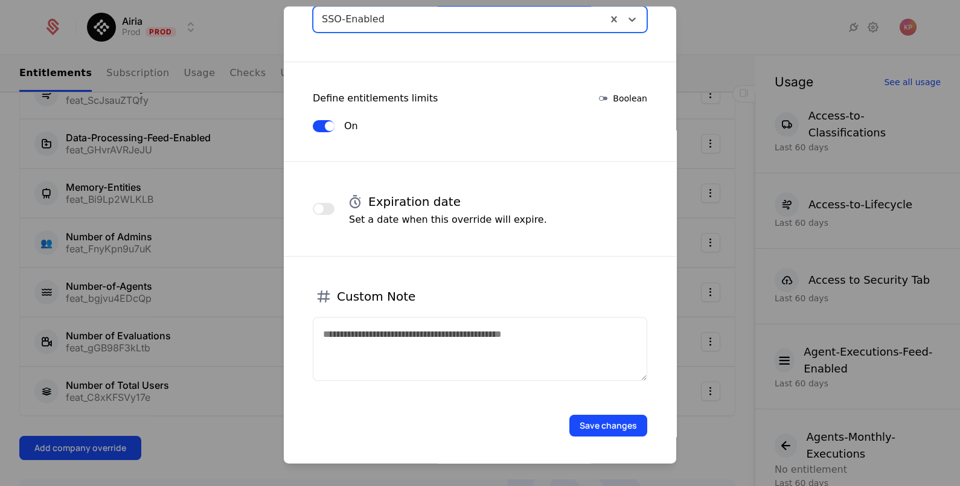
click at [589, 423] on button "Save changes" at bounding box center [609, 425] width 78 height 22
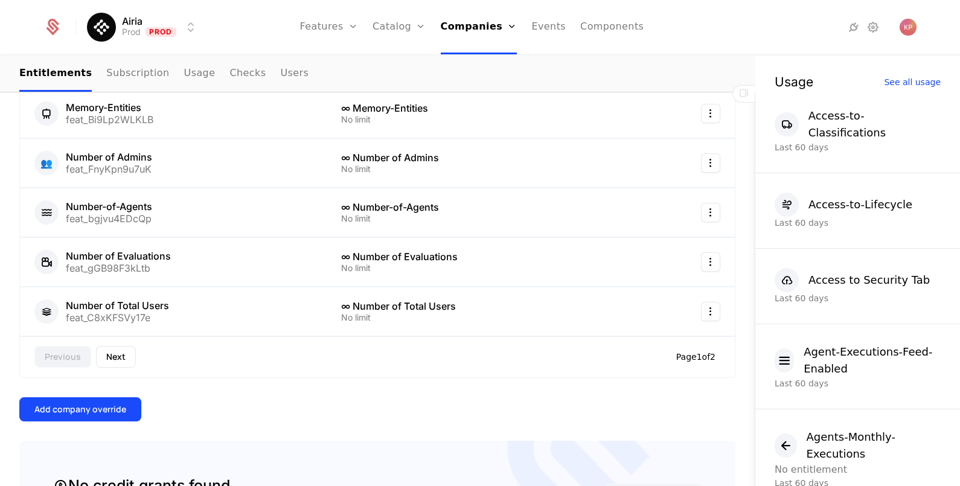
scroll to position [680, 0]
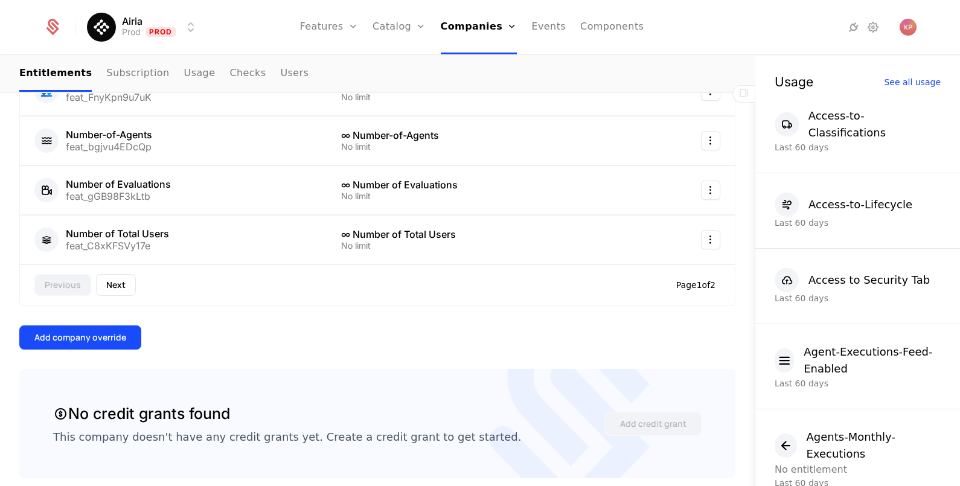
click at [118, 338] on div "Add company override" at bounding box center [80, 338] width 92 height 12
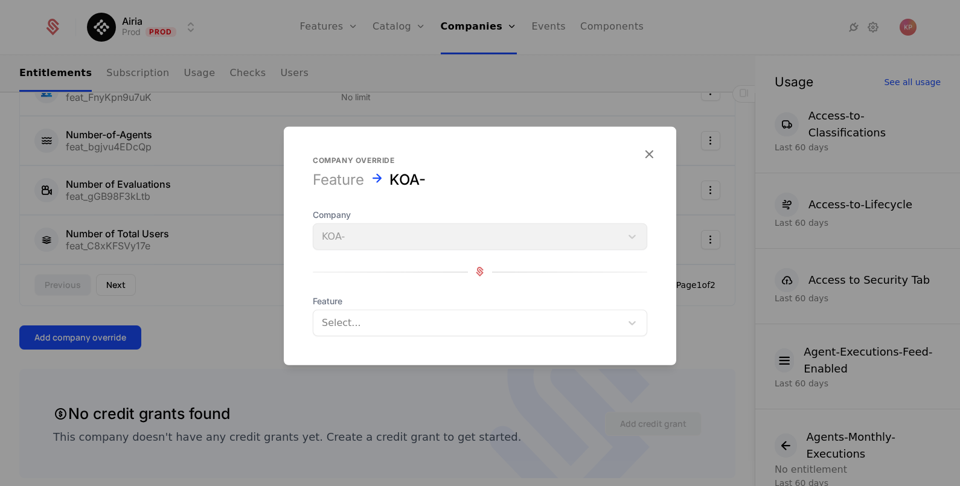
click at [583, 336] on form "Company override Feature KOA- Company KOA- Feature Select..." at bounding box center [480, 245] width 393 height 239
click at [528, 329] on div at bounding box center [467, 322] width 291 height 17
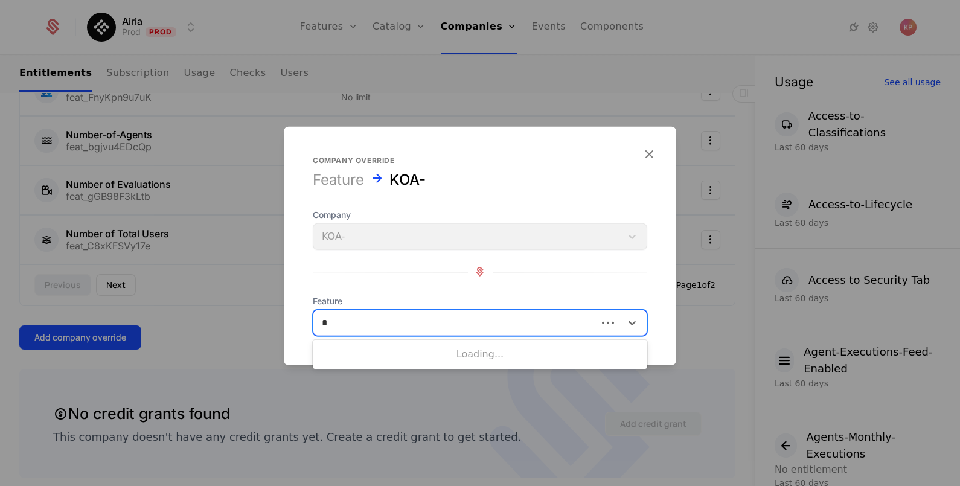
type input "**"
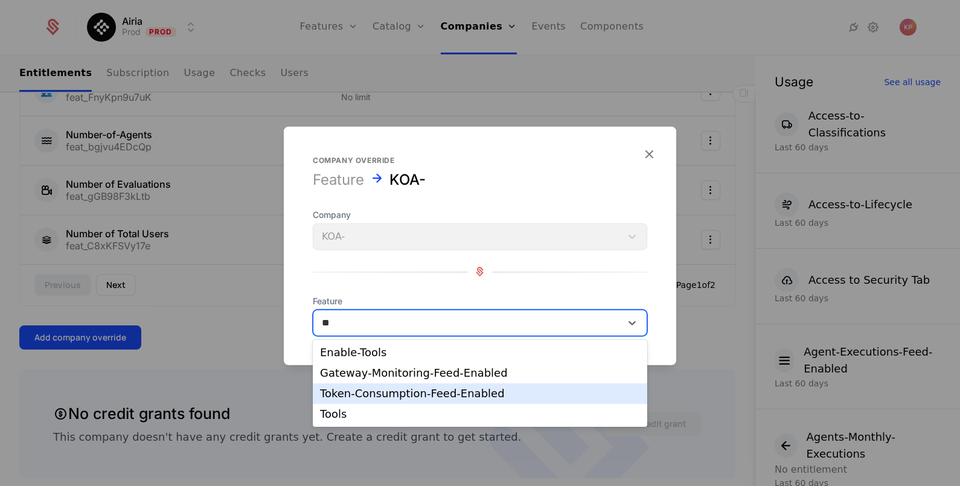
click at [432, 393] on div "Token-Consumption-Feed-Enabled" at bounding box center [480, 393] width 320 height 11
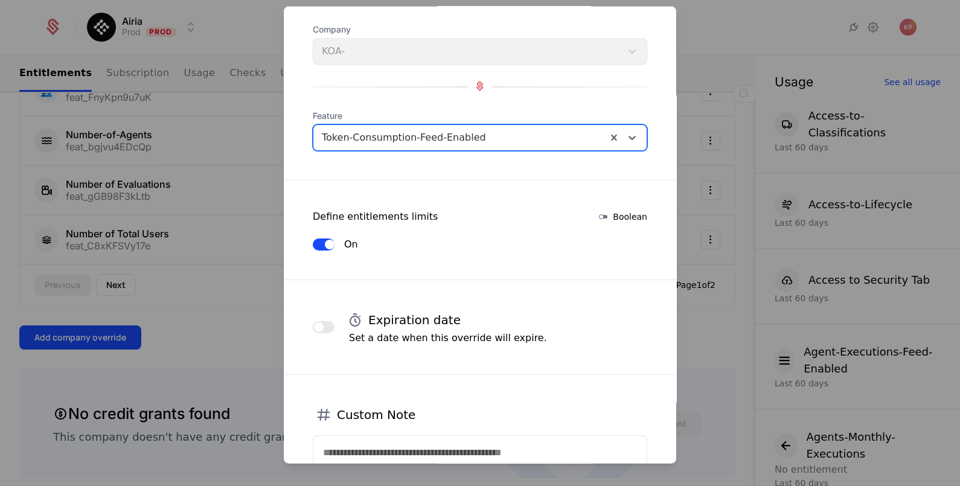
scroll to position [184, 0]
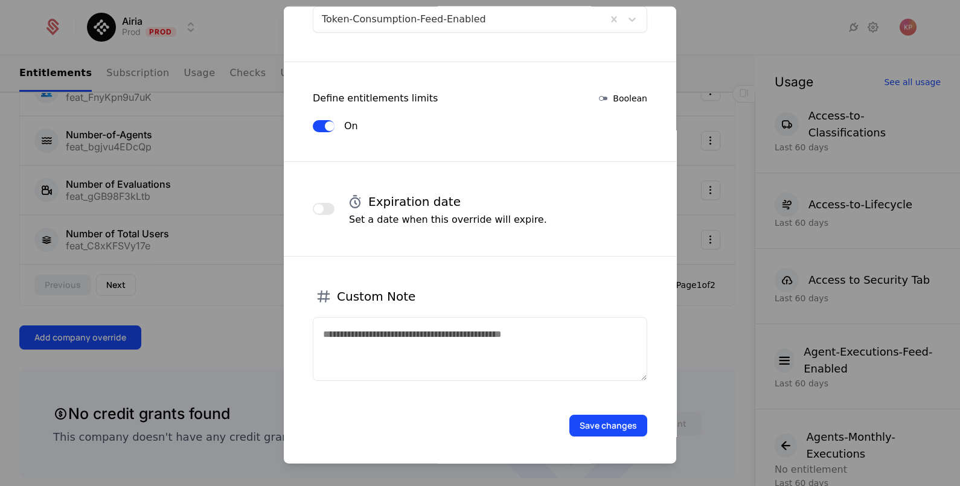
click at [604, 430] on button "Save changes" at bounding box center [609, 425] width 78 height 22
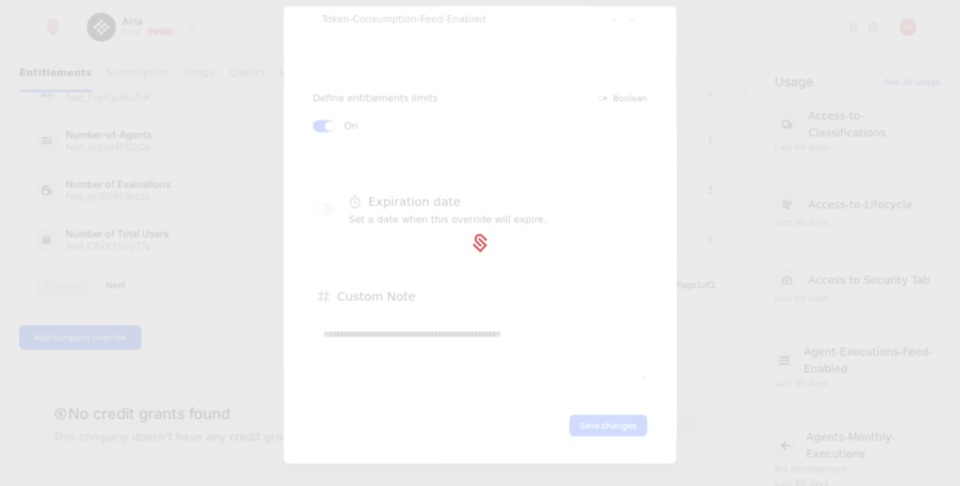
scroll to position [0, 0]
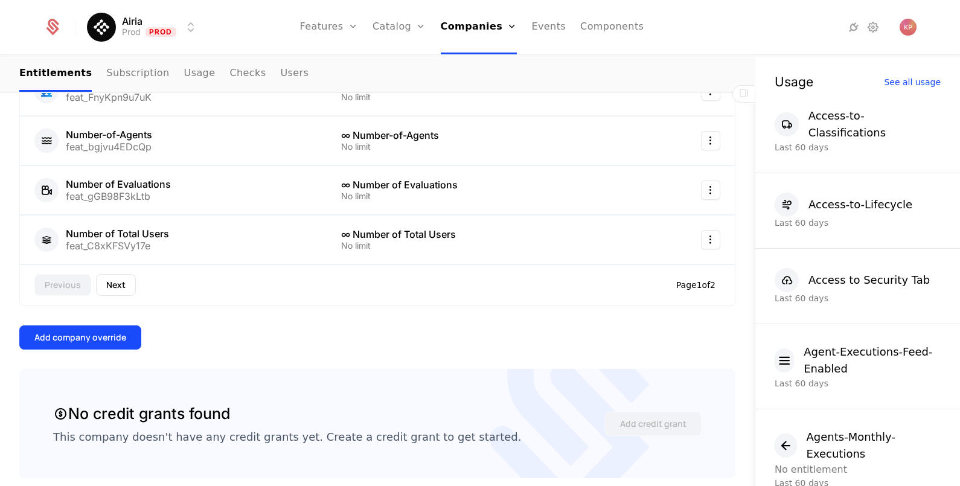
click at [121, 332] on div "Add company override" at bounding box center [80, 338] width 92 height 12
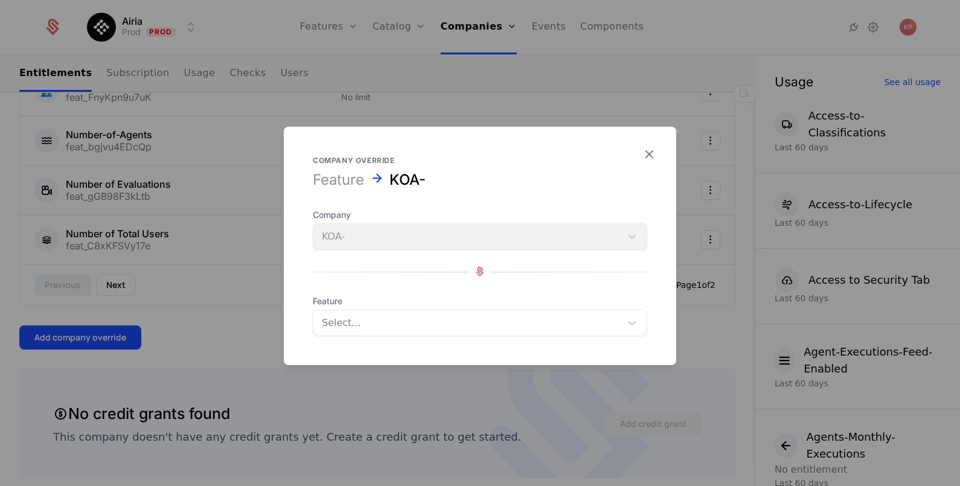
click at [409, 326] on div at bounding box center [467, 322] width 291 height 17
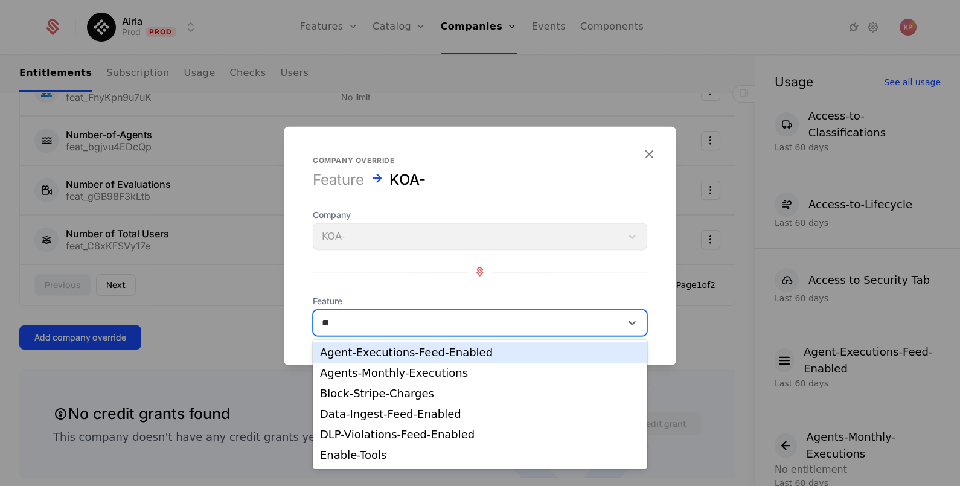
type input "***"
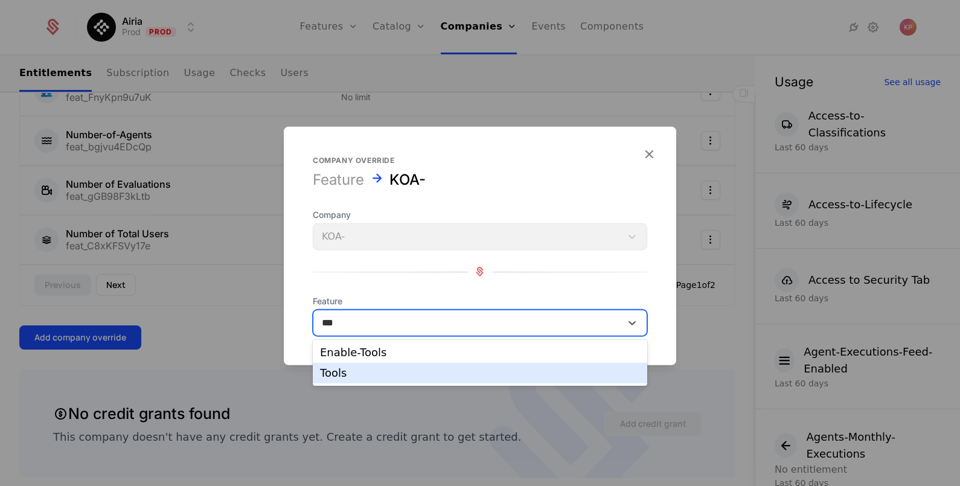
click at [411, 378] on div "Tools" at bounding box center [480, 373] width 320 height 11
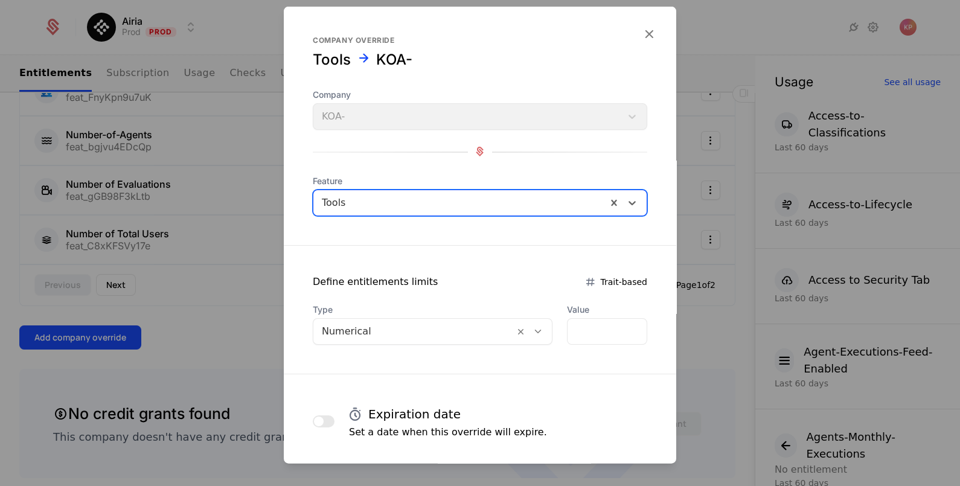
click at [417, 334] on div at bounding box center [414, 331] width 184 height 17
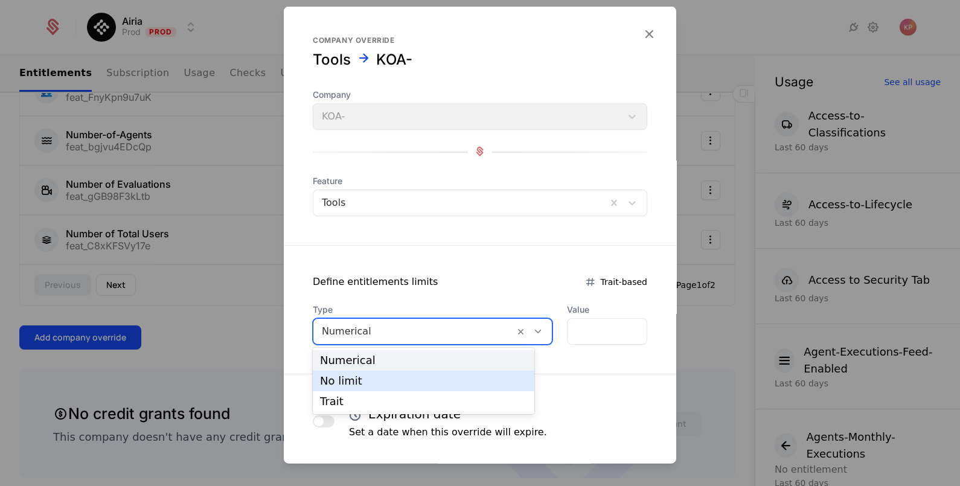
click at [400, 390] on div "No limit" at bounding box center [424, 381] width 222 height 21
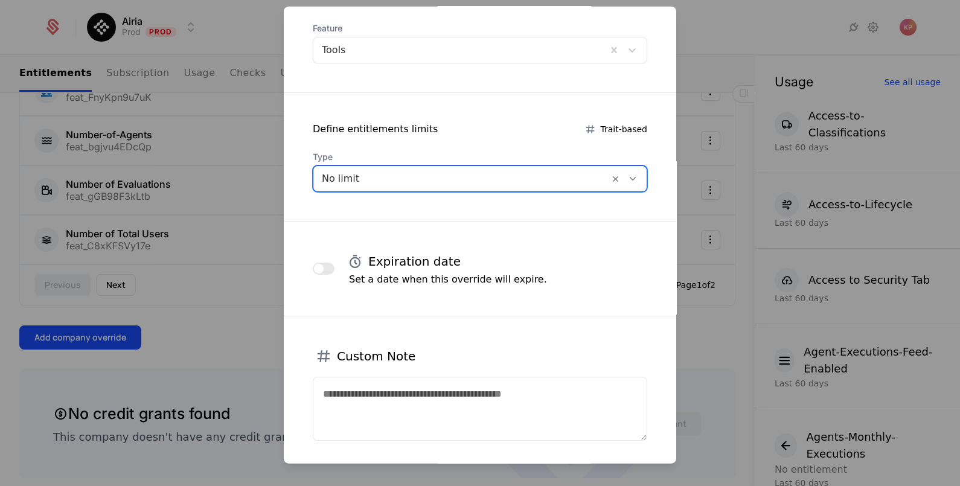
scroll to position [212, 0]
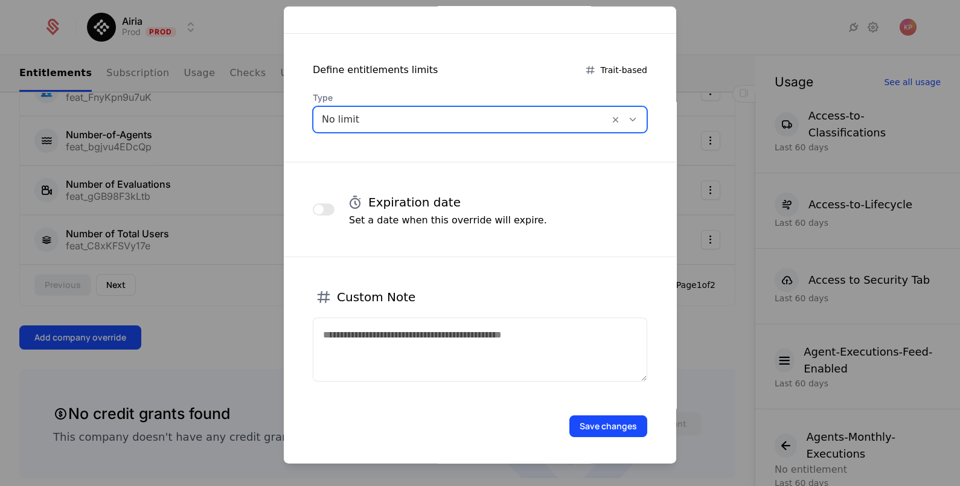
click at [593, 429] on button "Save changes" at bounding box center [609, 426] width 78 height 22
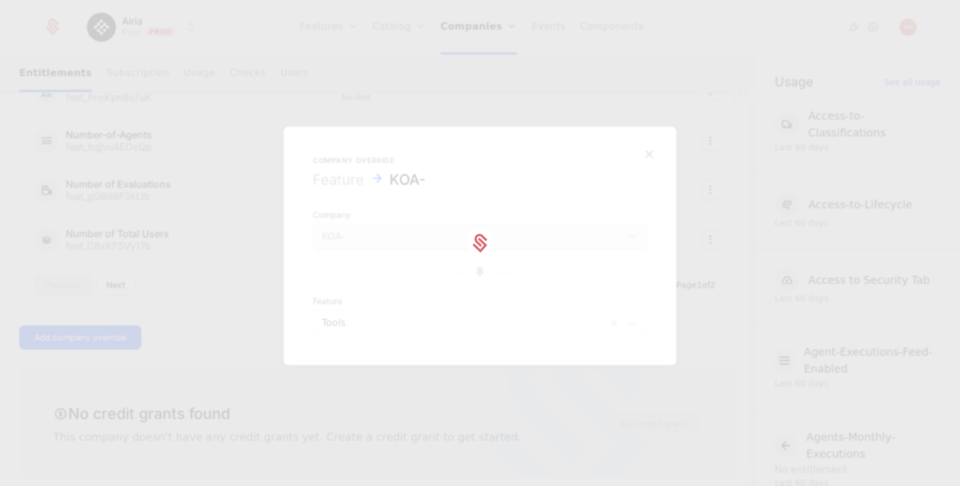
scroll to position [0, 0]
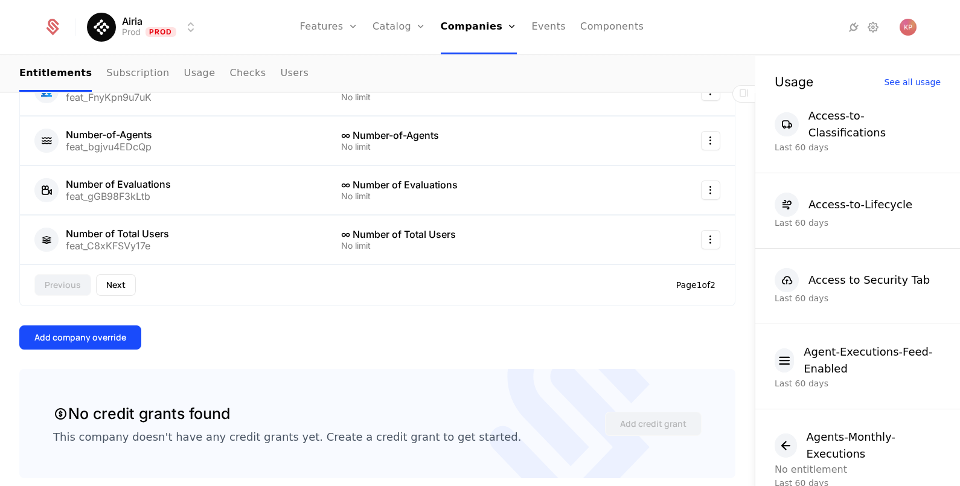
drag, startPoint x: 91, startPoint y: 348, endPoint x: 99, endPoint y: 342, distance: 9.9
click at [92, 347] on div "Overview All meta Name KOA- Schematic ID comp_ULxKPSrTHff Updated at [DATE] 2:3…" at bounding box center [377, 421] width 716 height 1758
click at [103, 338] on div "Add company override" at bounding box center [80, 338] width 92 height 12
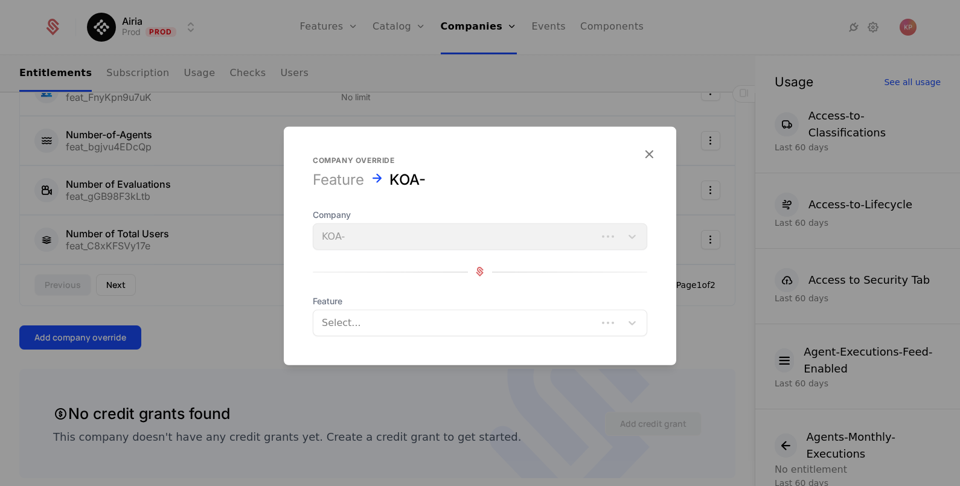
click at [411, 331] on div "Select..." at bounding box center [456, 323] width 284 height 22
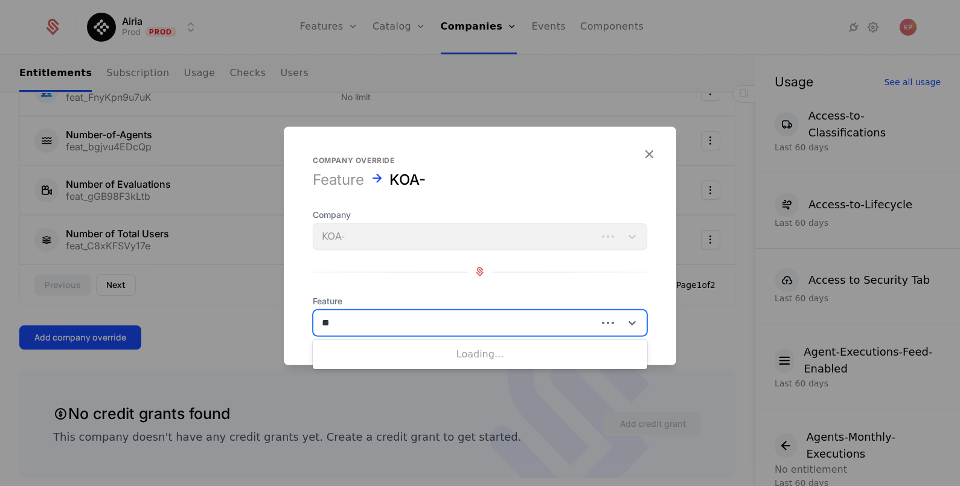
type input "***"
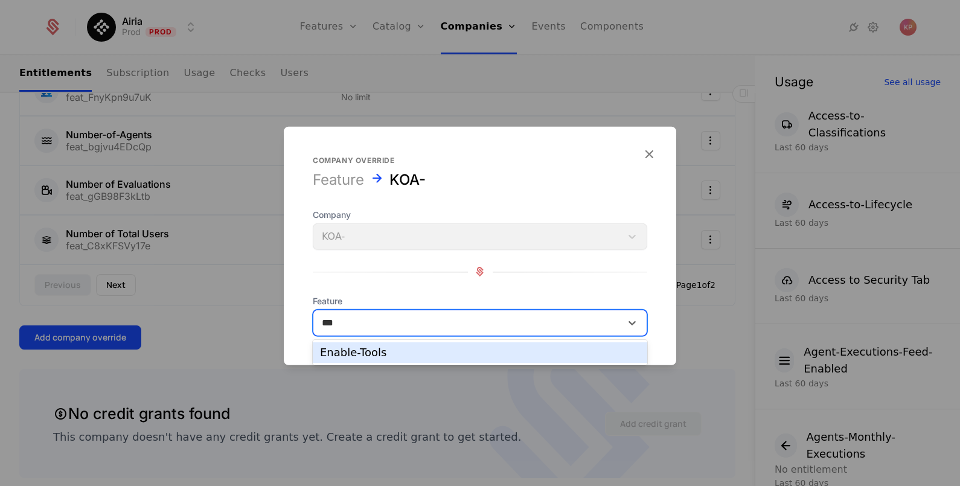
drag, startPoint x: 399, startPoint y: 349, endPoint x: 421, endPoint y: 352, distance: 22.0
click at [400, 349] on div "Enable-Tools" at bounding box center [480, 352] width 320 height 11
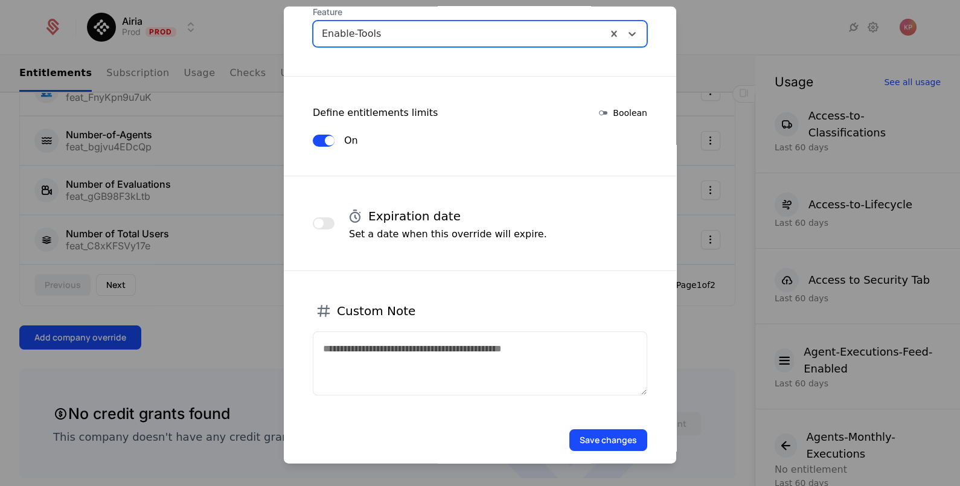
scroll to position [184, 0]
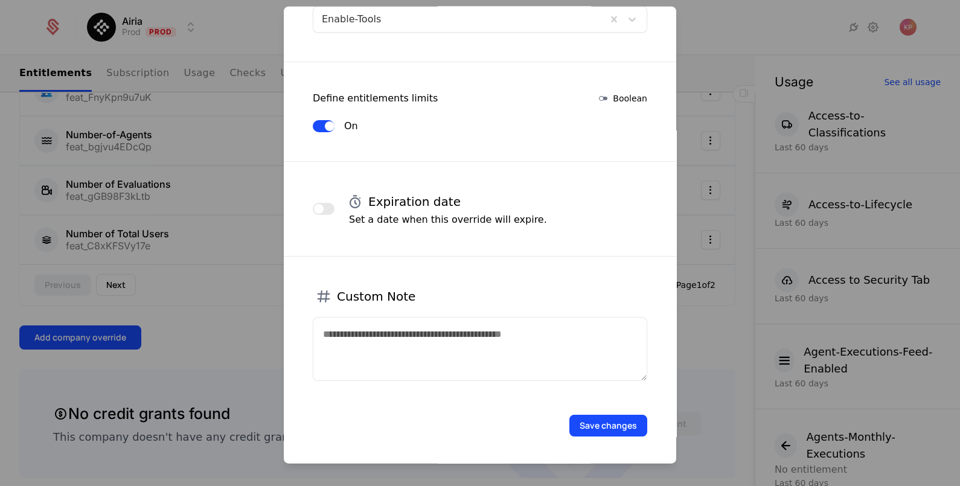
click at [632, 422] on button "Save changes" at bounding box center [609, 425] width 78 height 22
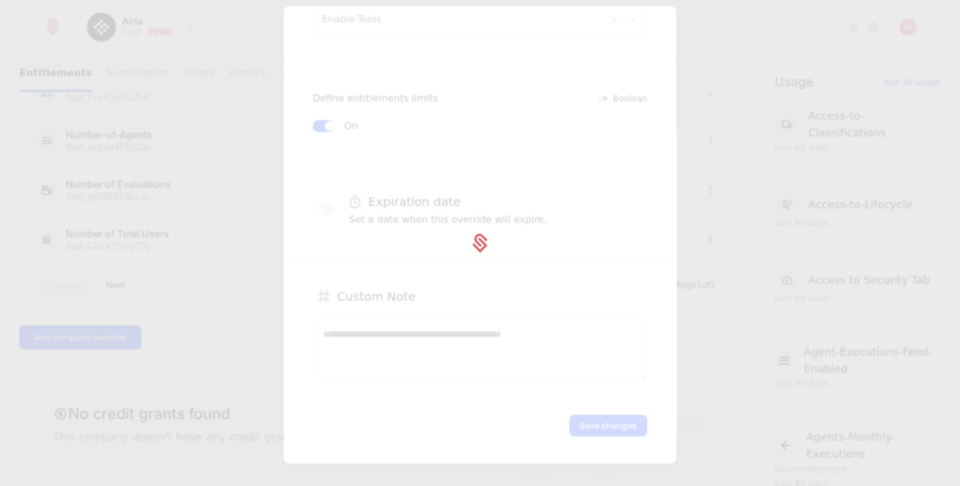
scroll to position [0, 0]
